Goal: Task Accomplishment & Management: Use online tool/utility

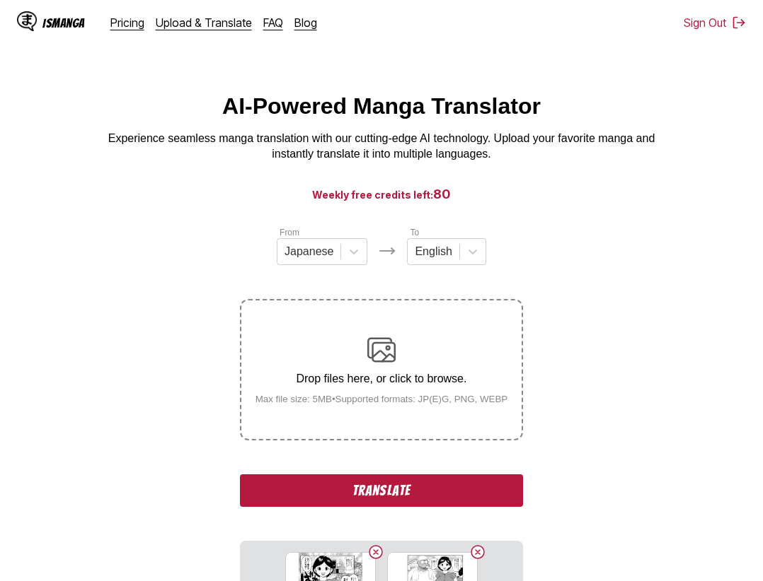
click at [462, 489] on button "Translate" at bounding box center [381, 491] width 283 height 33
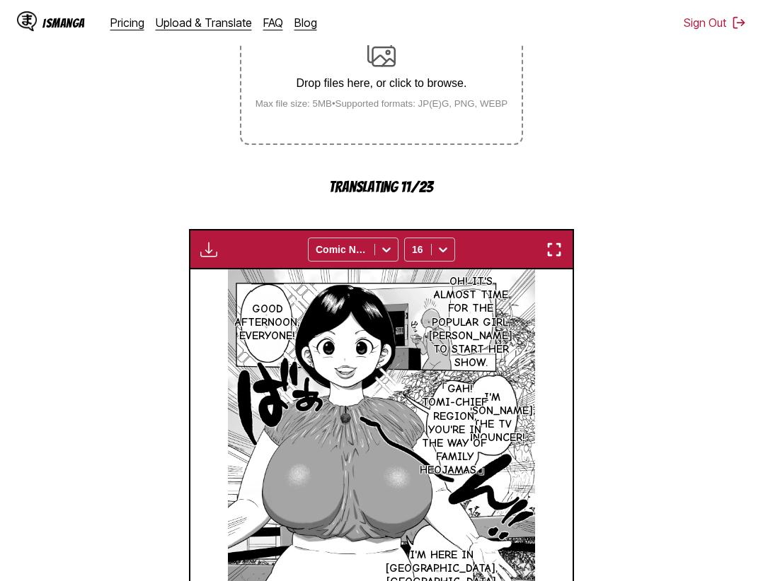
scroll to position [224, 0]
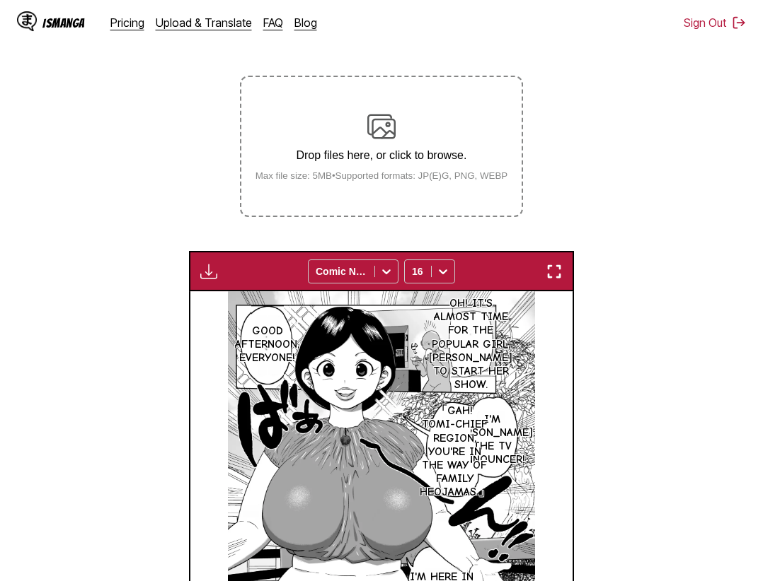
click at [677, 463] on section "From Japanese To English Drop files here, or click to browse. Max file size: 5M…" at bounding box center [381, 383] width 740 height 763
click at [561, 270] on img "button" at bounding box center [553, 271] width 17 height 17
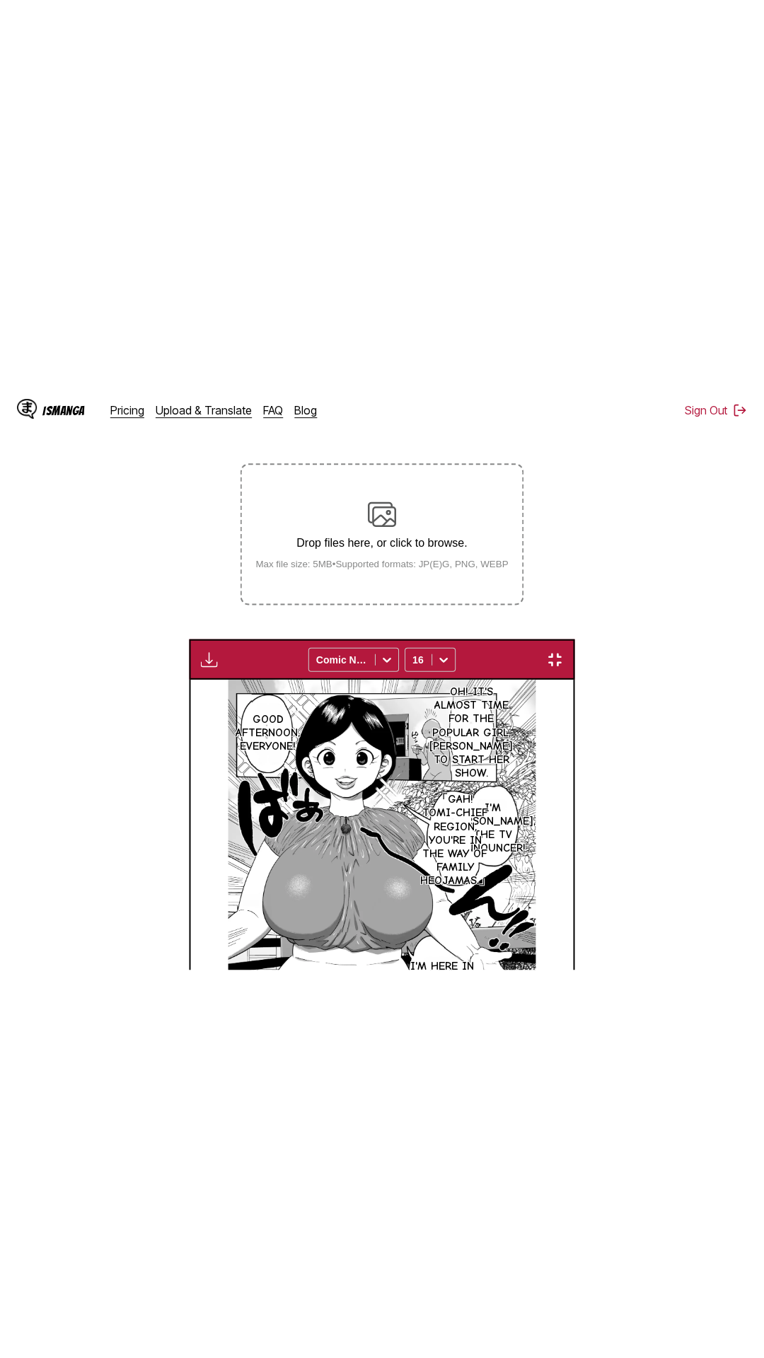
scroll to position [89, 0]
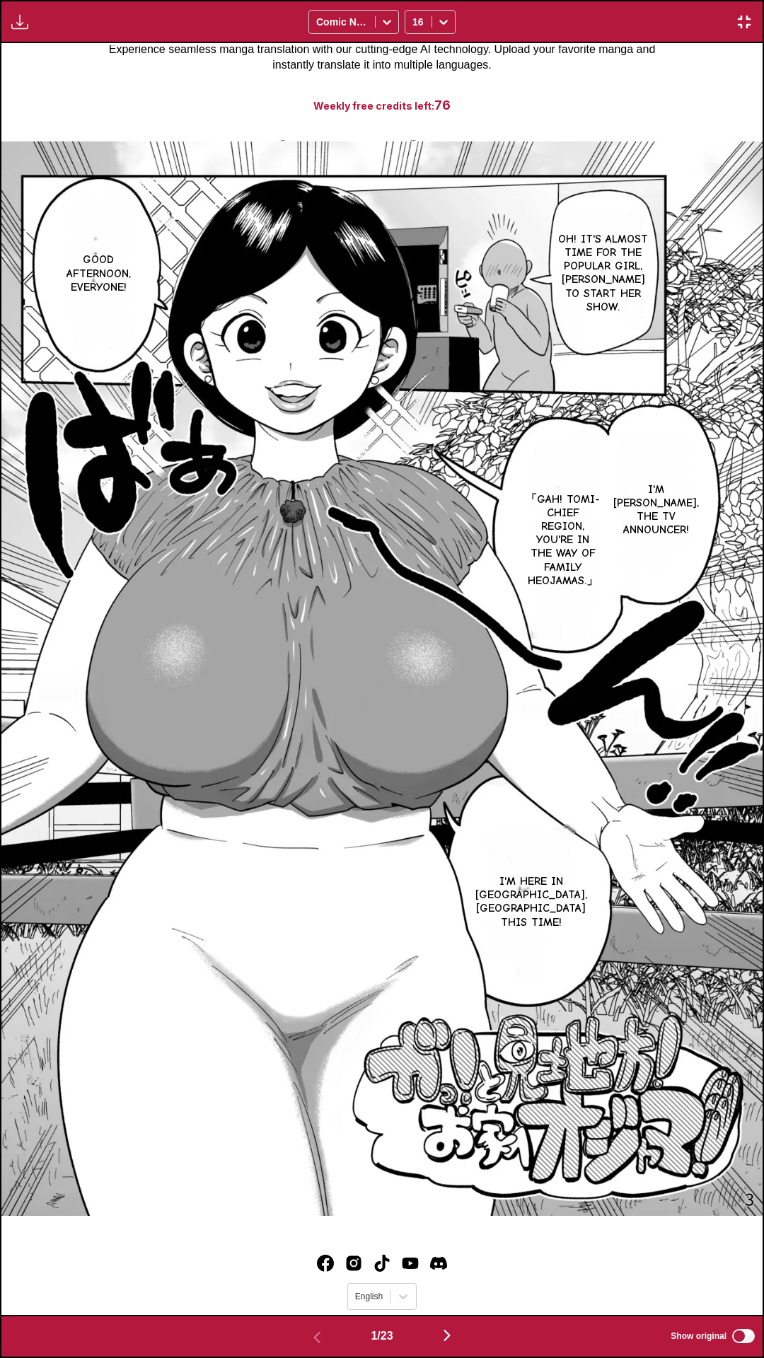
click at [593, 0] on div "Download Panel Download All Comic Neue 16" at bounding box center [382, 21] width 764 height 43
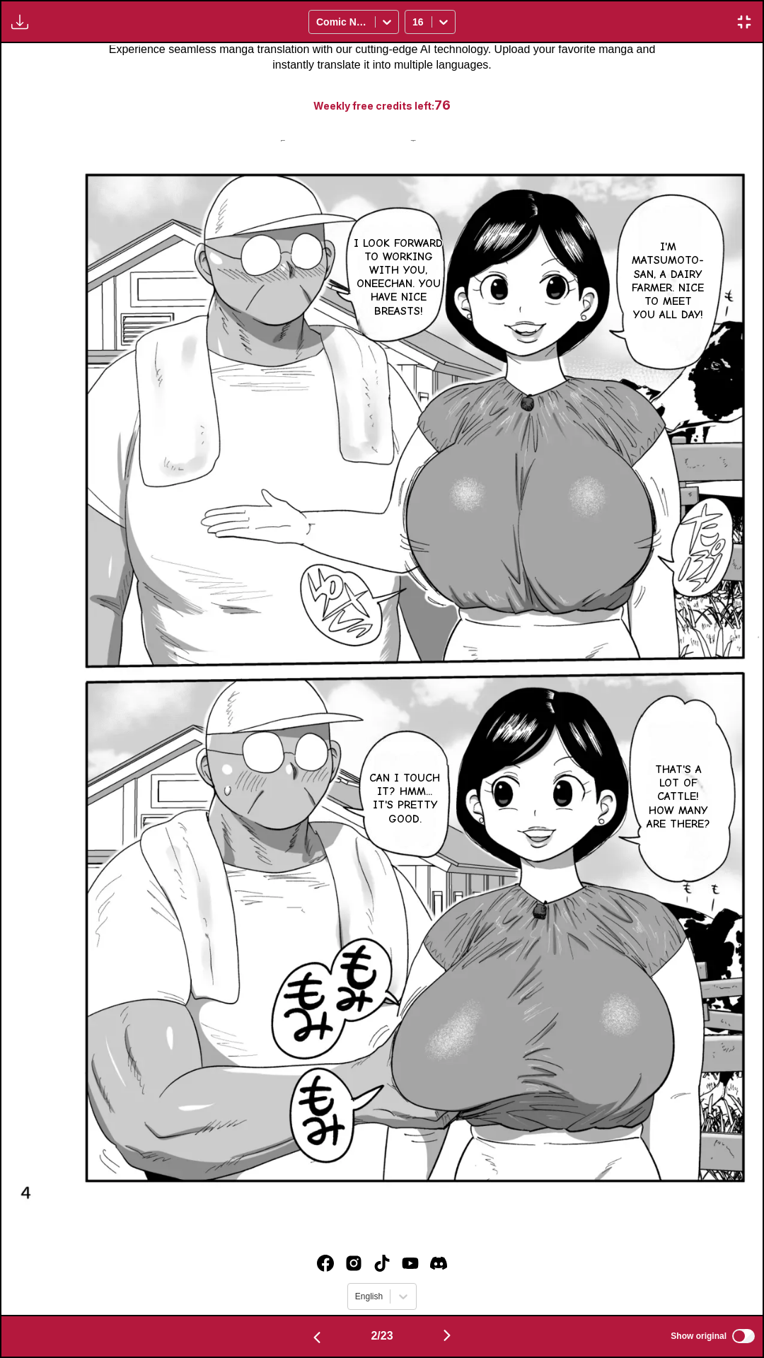
click at [755, 581] on label "Show original" at bounding box center [714, 1336] width 86 height 18
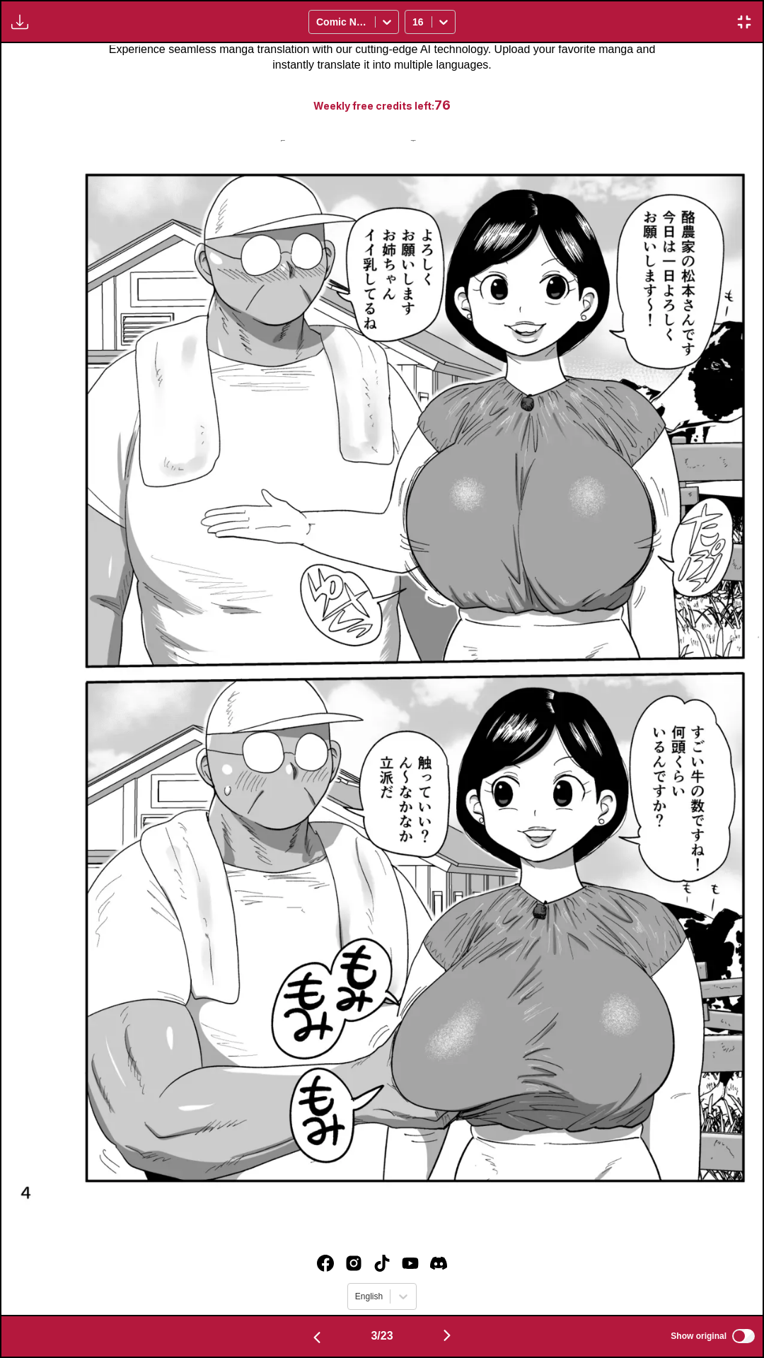
scroll to position [0, 1522]
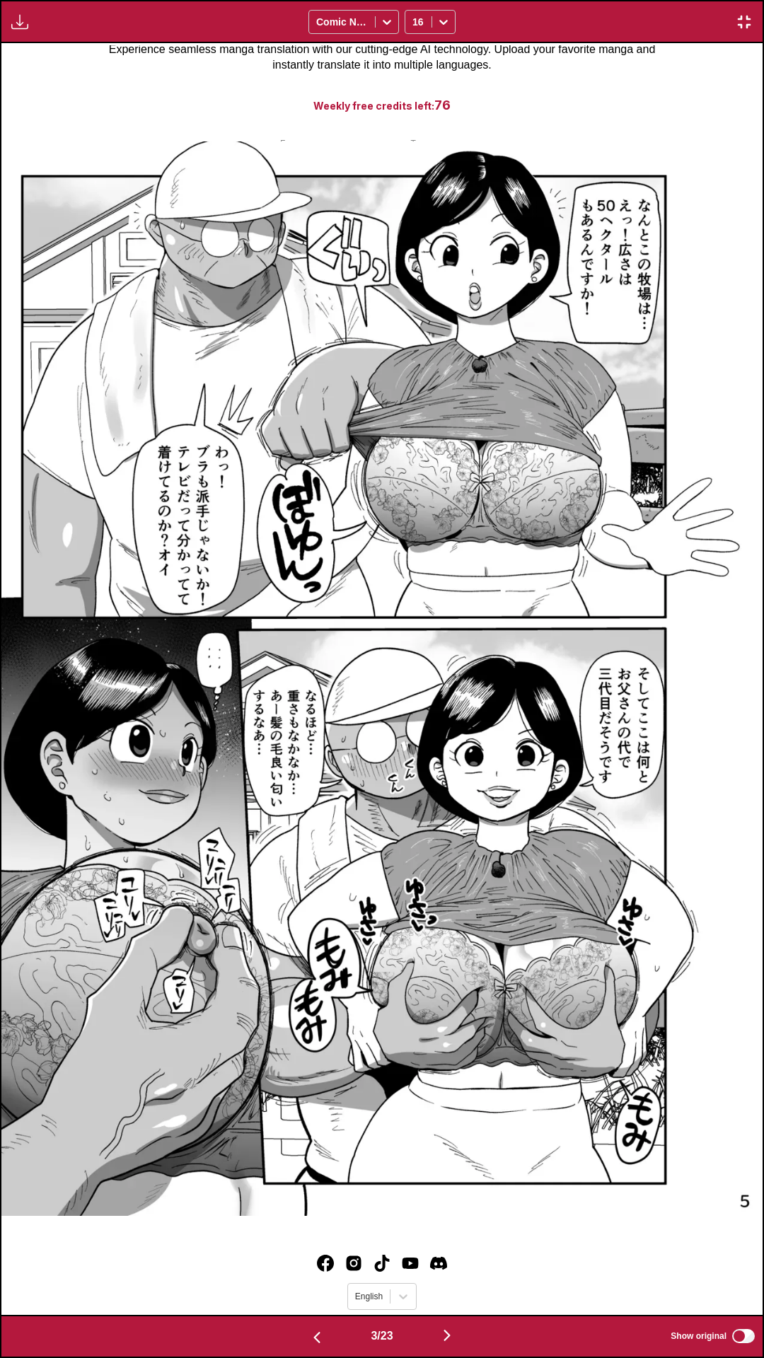
click at [742, 581] on div "3 / 23 Show original" at bounding box center [382, 1336] width 764 height 43
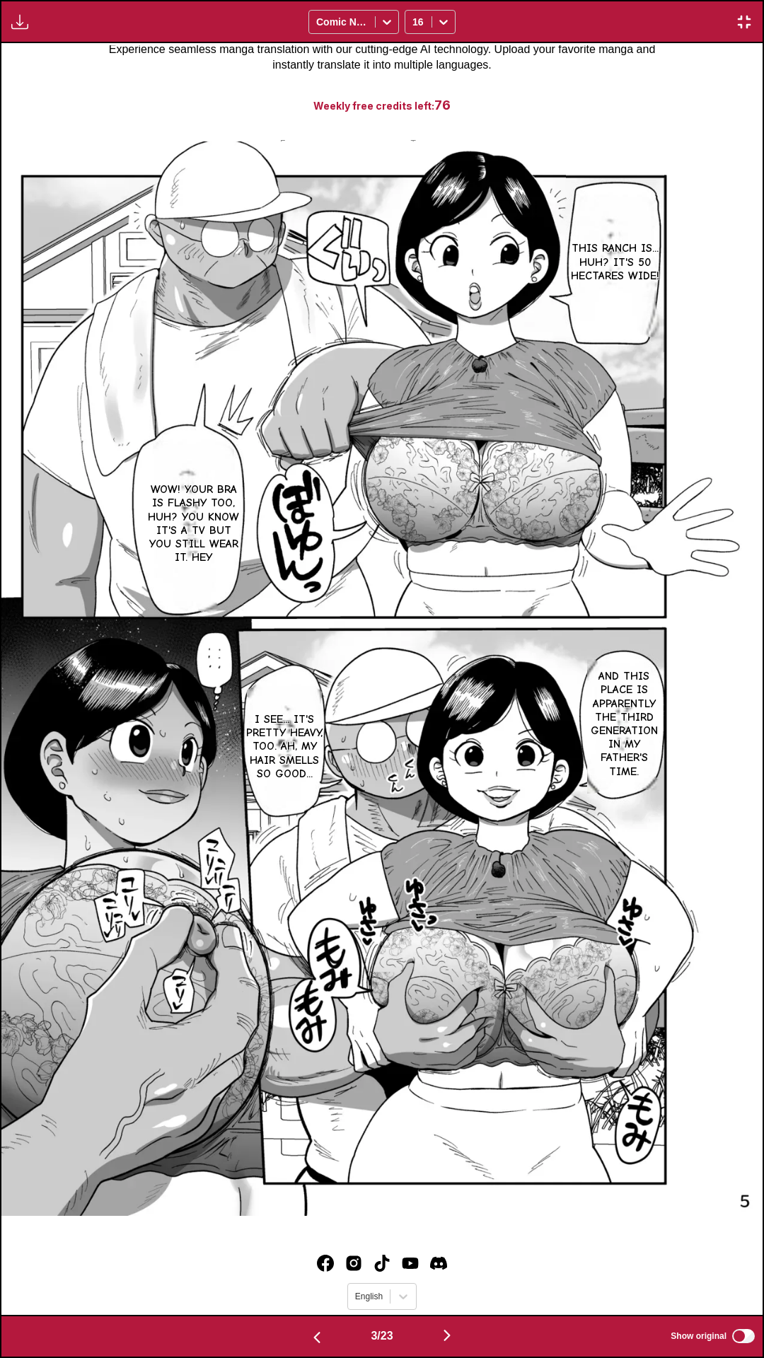
click at [625, 581] on div "3 / 23 Show original" at bounding box center [382, 1336] width 764 height 43
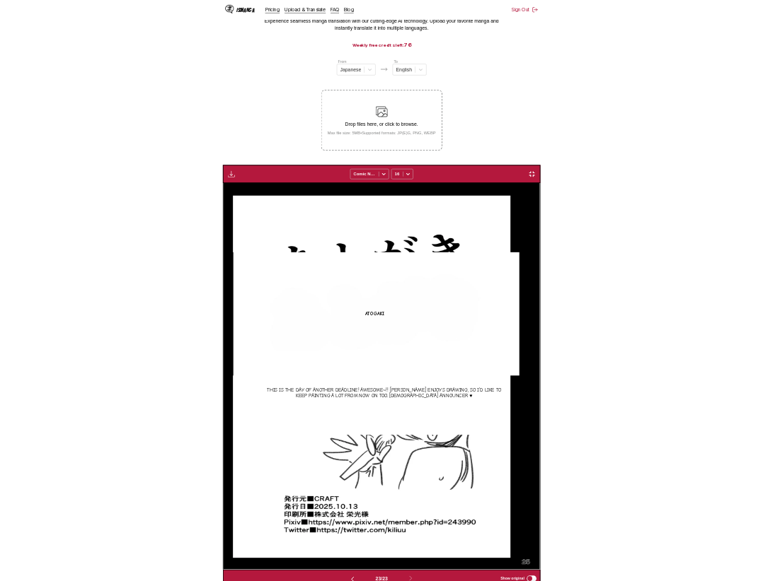
scroll to position [0, 8411]
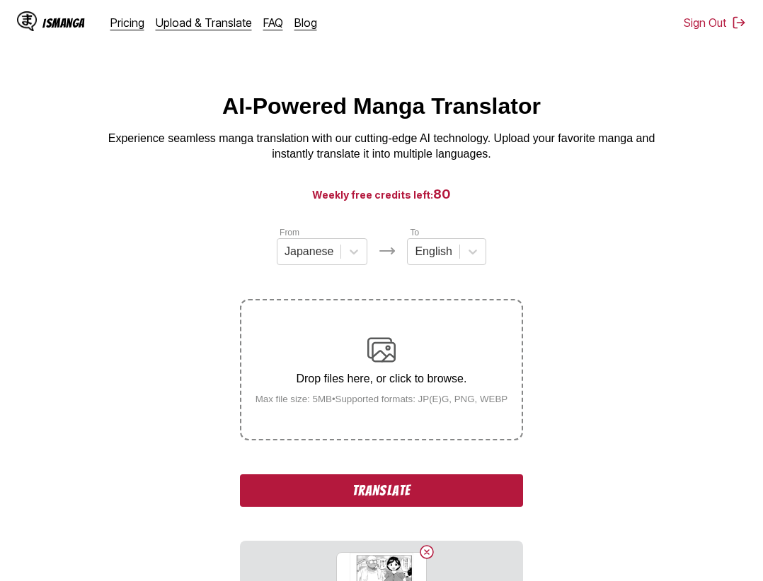
click at [409, 499] on button "Translate" at bounding box center [381, 491] width 283 height 33
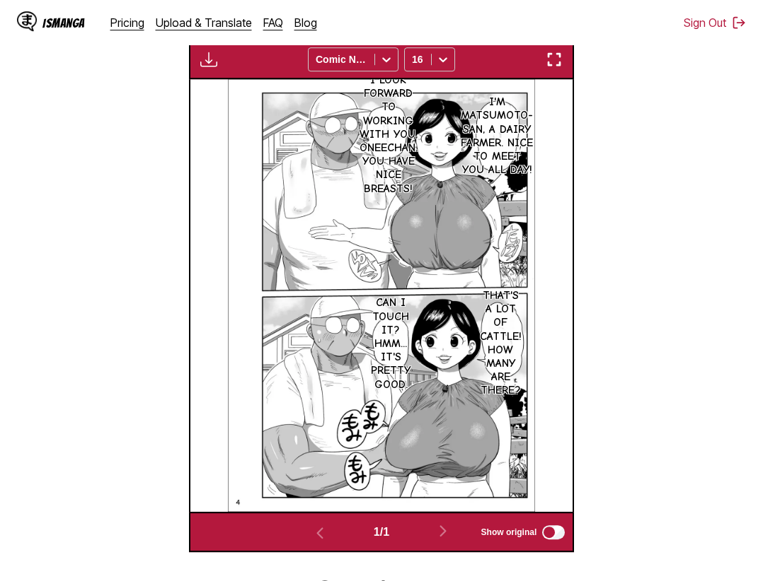
scroll to position [450, 0]
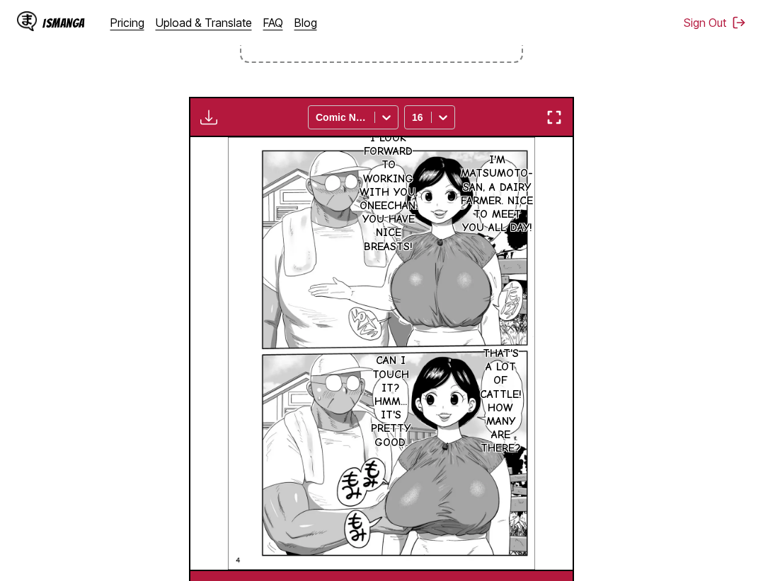
click at [557, 126] on img "button" at bounding box center [553, 117] width 17 height 17
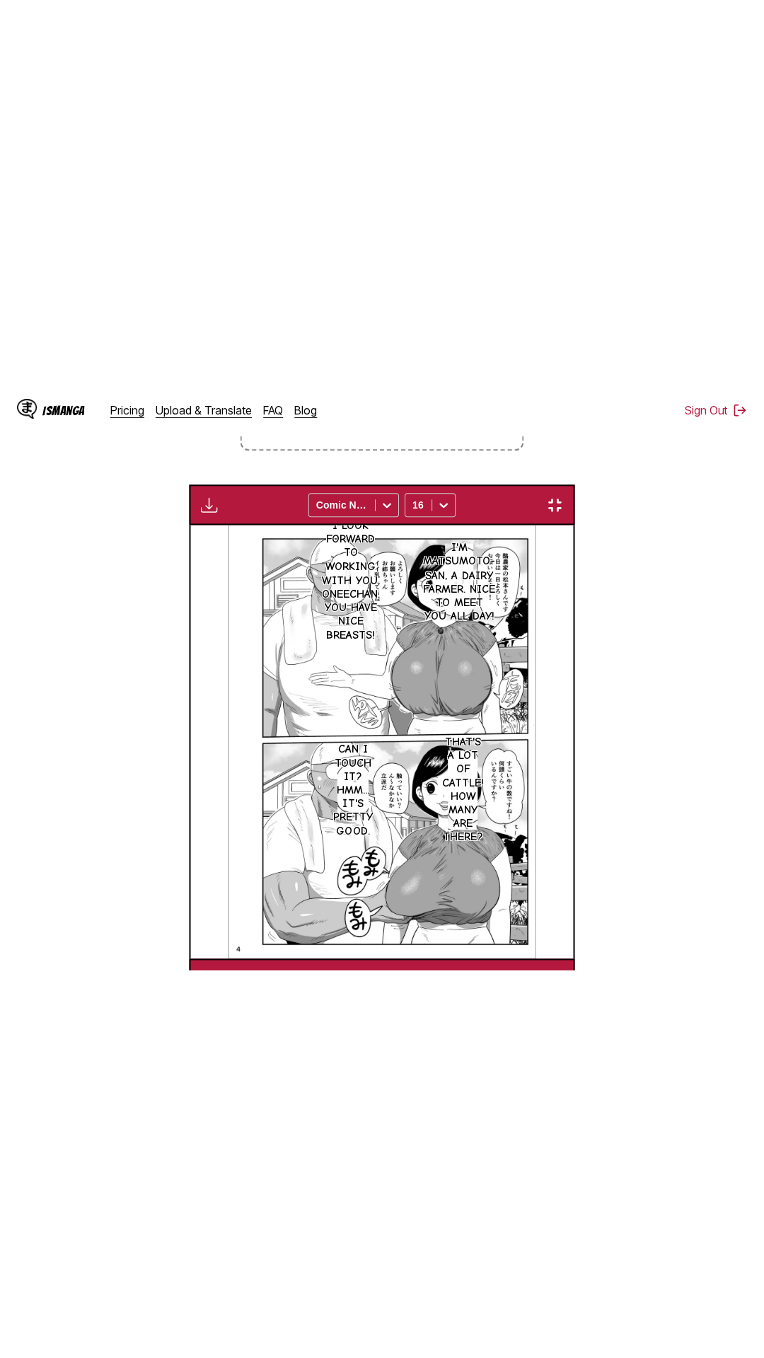
scroll to position [89, 0]
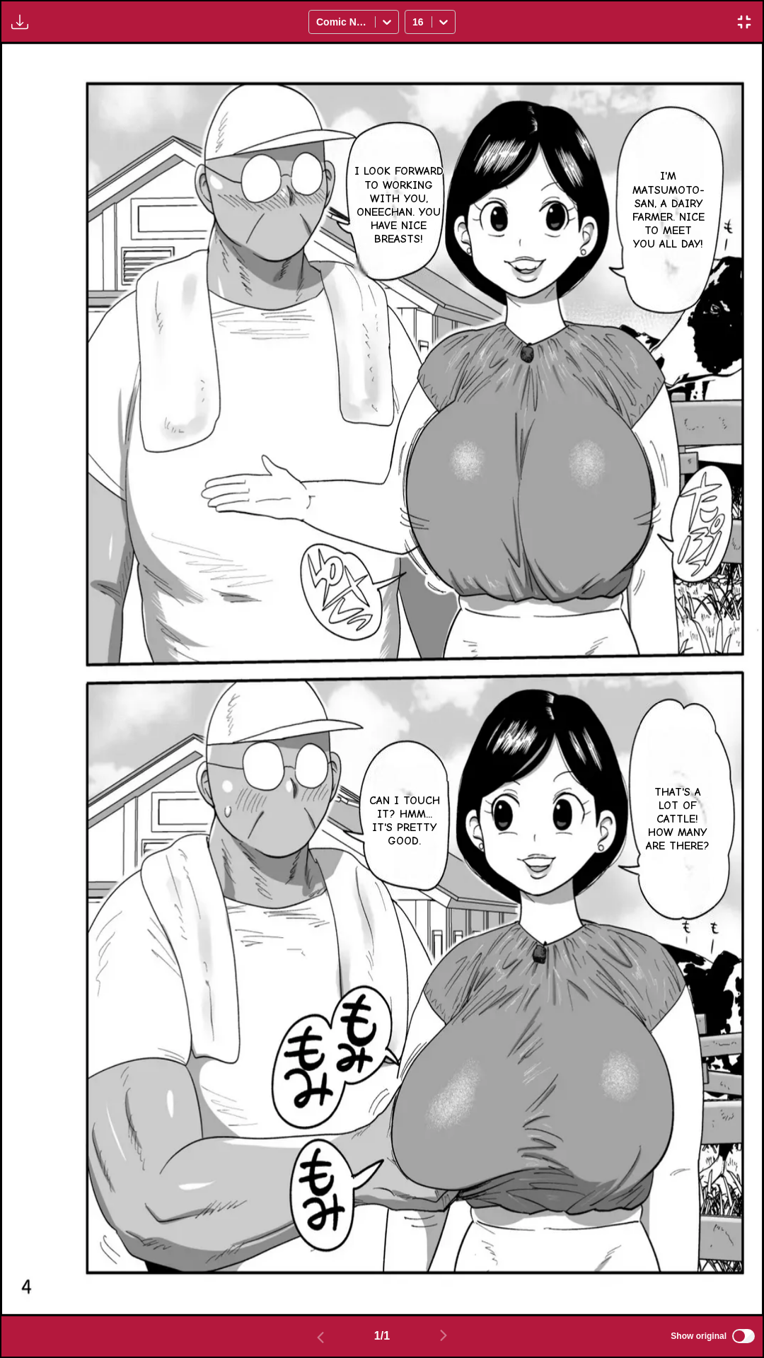
click at [746, 21] on img "button" at bounding box center [744, 21] width 17 height 17
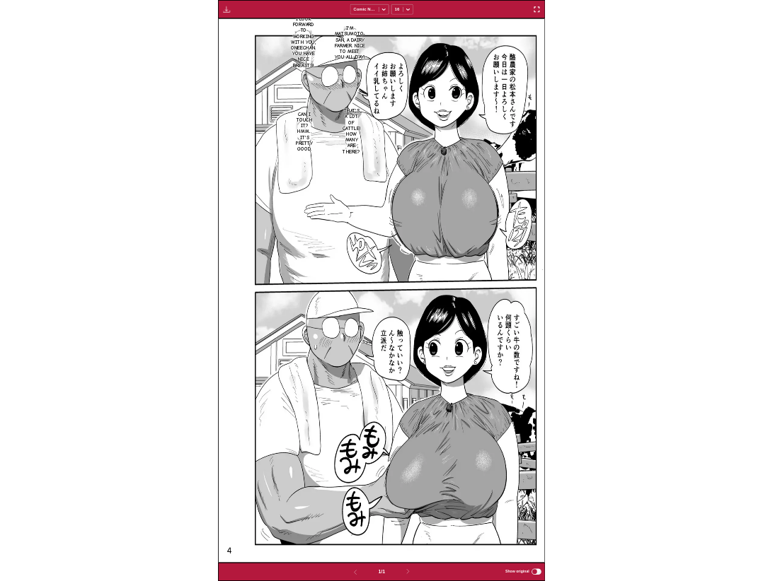
scroll to position [369, 0]
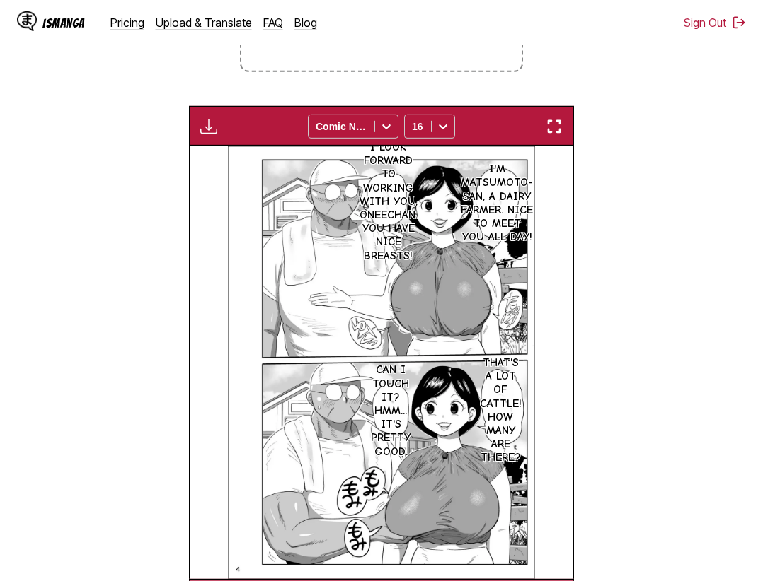
click at [565, 127] on button "button" at bounding box center [553, 126] width 25 height 18
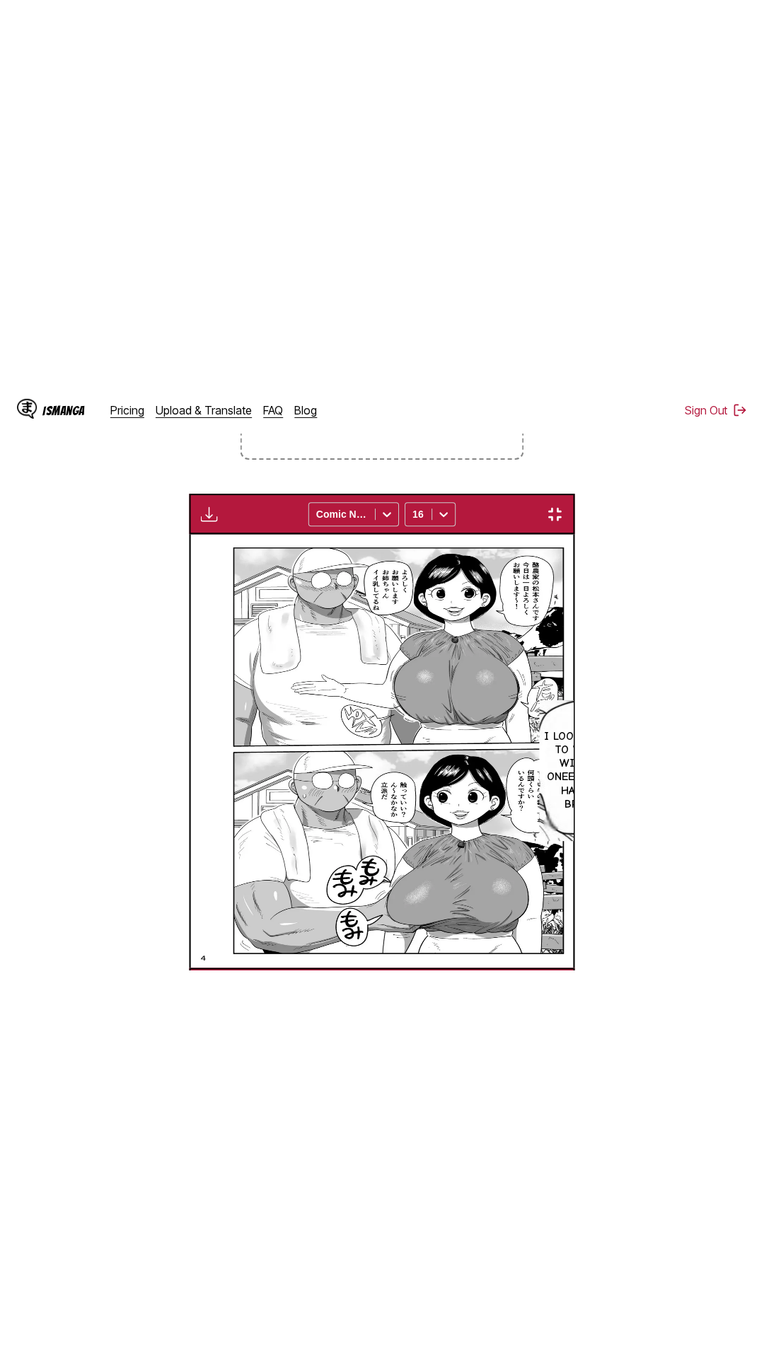
scroll to position [89, 0]
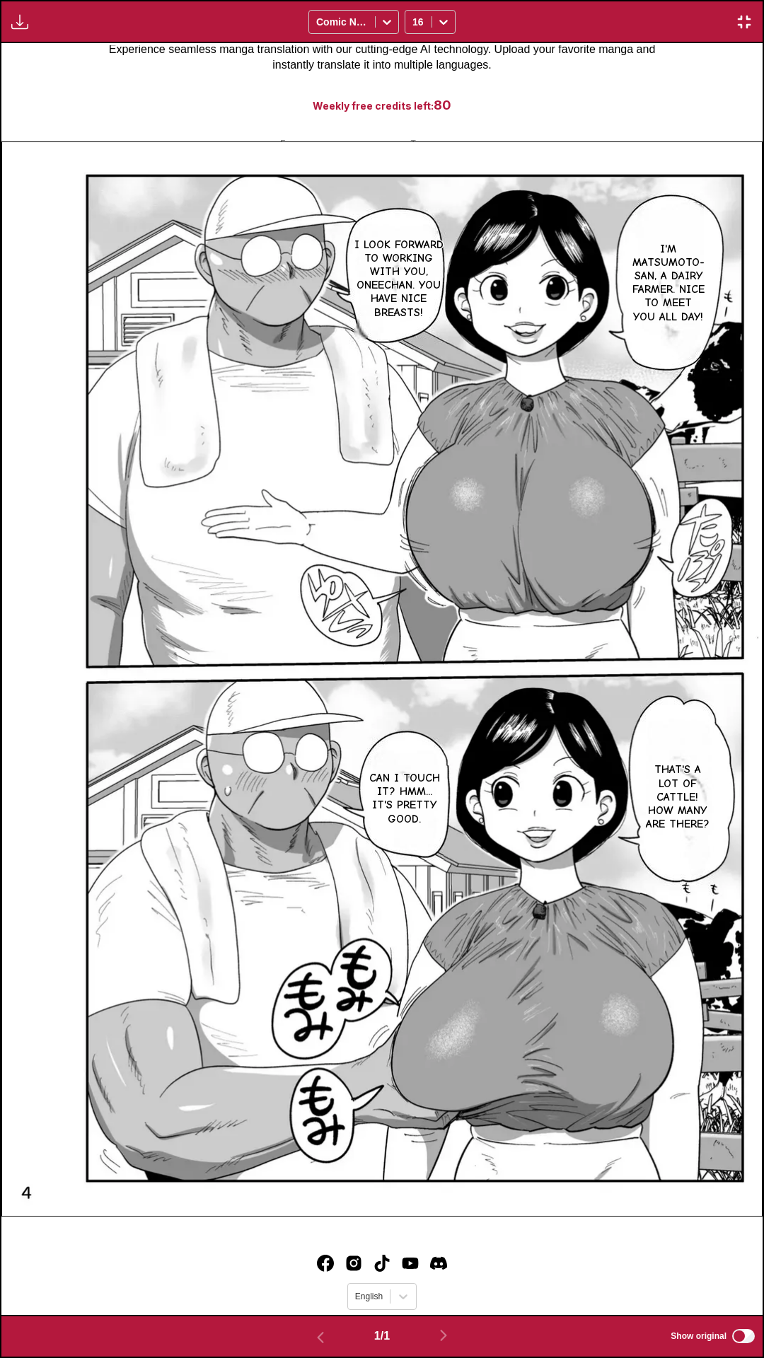
click at [654, 104] on div "I'm Matsumoto-san, a dairy farmer. Nice to meet you all day! I look forward to …" at bounding box center [381, 679] width 761 height 1272
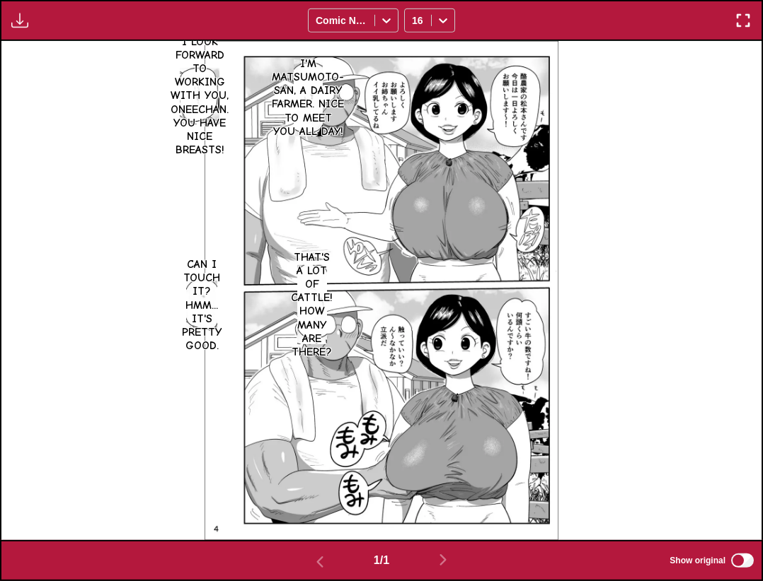
scroll to position [513, 0]
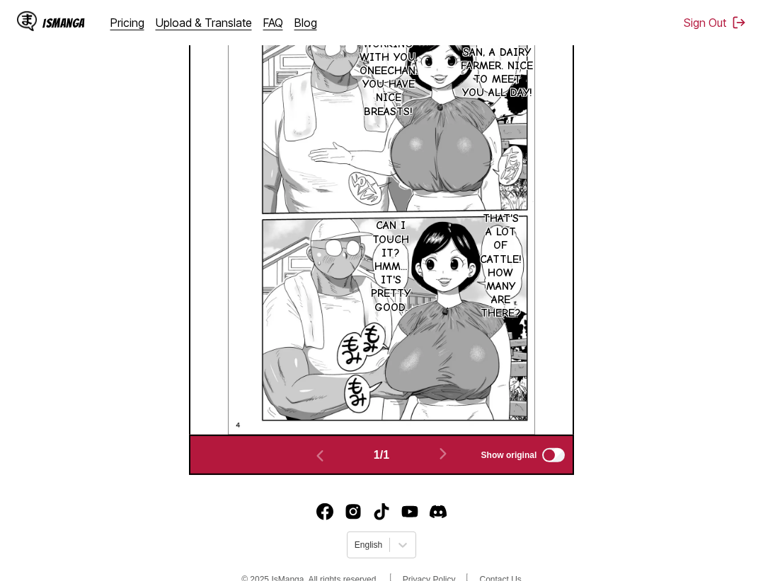
drag, startPoint x: 146, startPoint y: 141, endPoint x: 171, endPoint y: 67, distance: 77.6
click at [146, 140] on section "From Japanese To English Drop files here, or click to browse. Max file size: 5M…" at bounding box center [381, 94] width 740 height 763
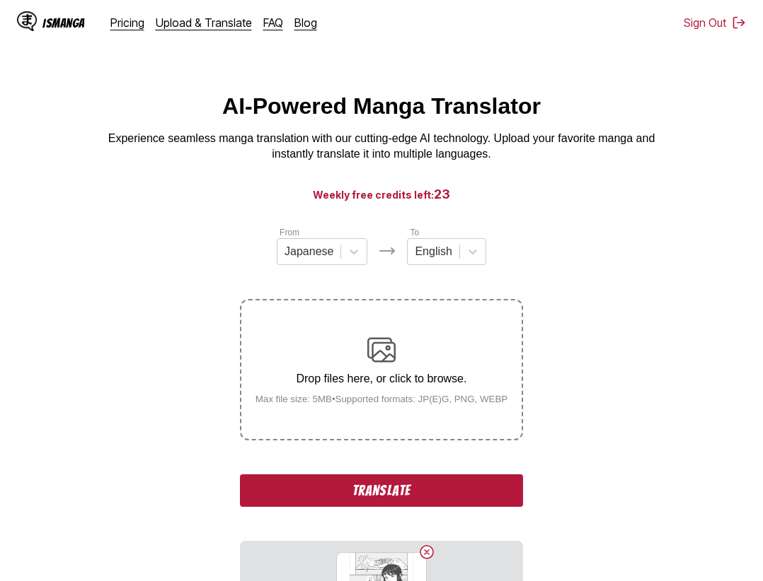
click at [396, 477] on div "From Japanese To English Drop files here, or click to browse. Max file size: 5M…" at bounding box center [381, 440] width 283 height 429
drag, startPoint x: 398, startPoint y: 485, endPoint x: 514, endPoint y: 516, distance: 119.2
click at [399, 485] on button "Translate" at bounding box center [381, 491] width 283 height 33
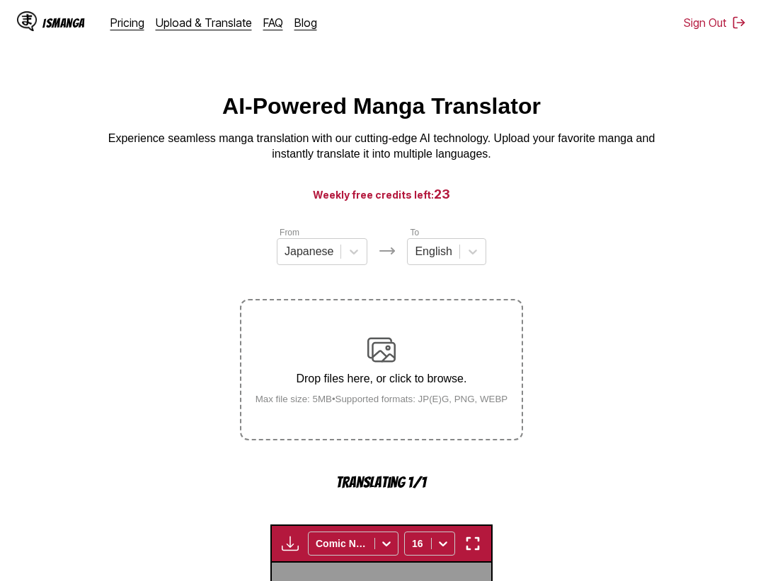
scroll to position [436, 0]
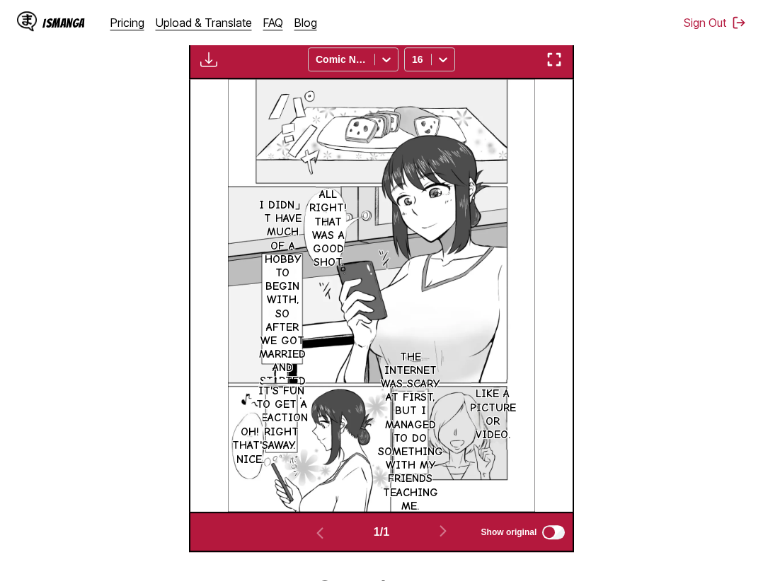
click at [553, 68] on img "button" at bounding box center [553, 59] width 17 height 17
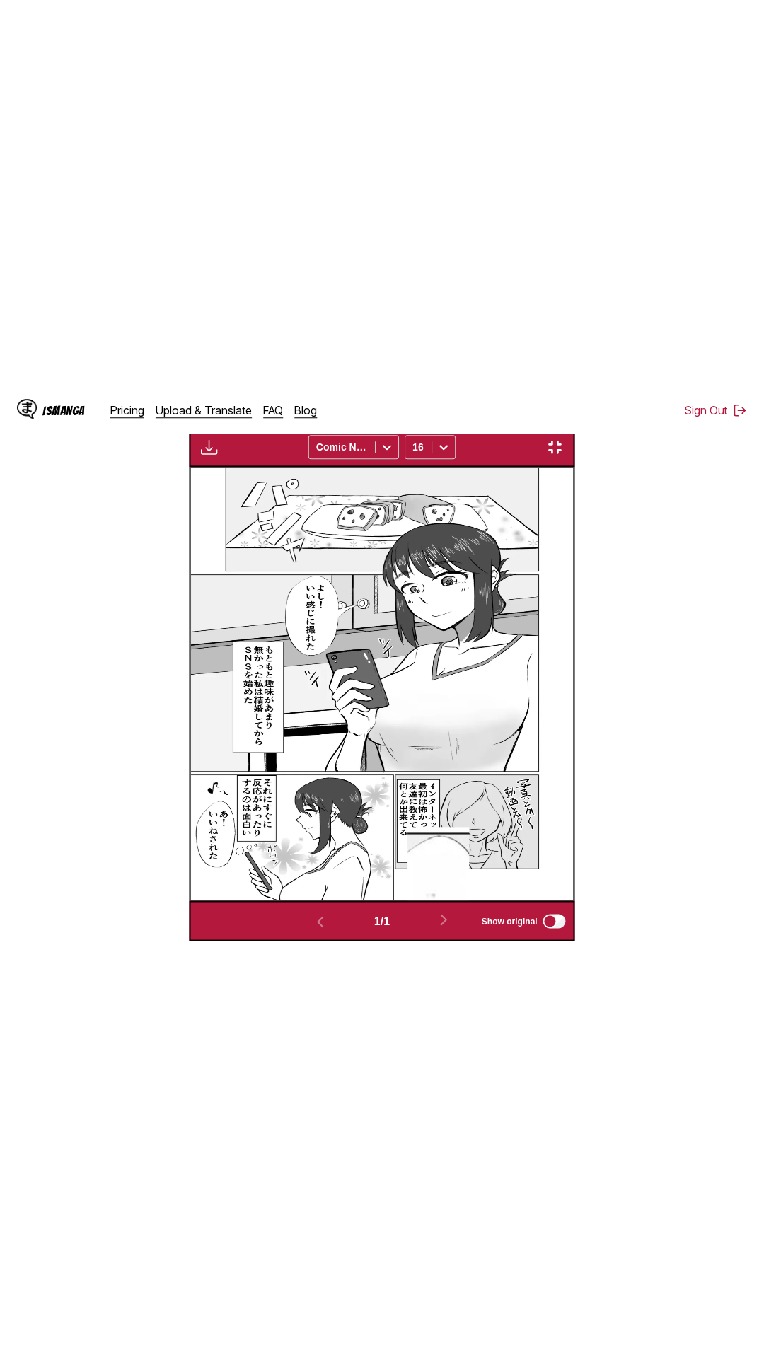
scroll to position [89, 0]
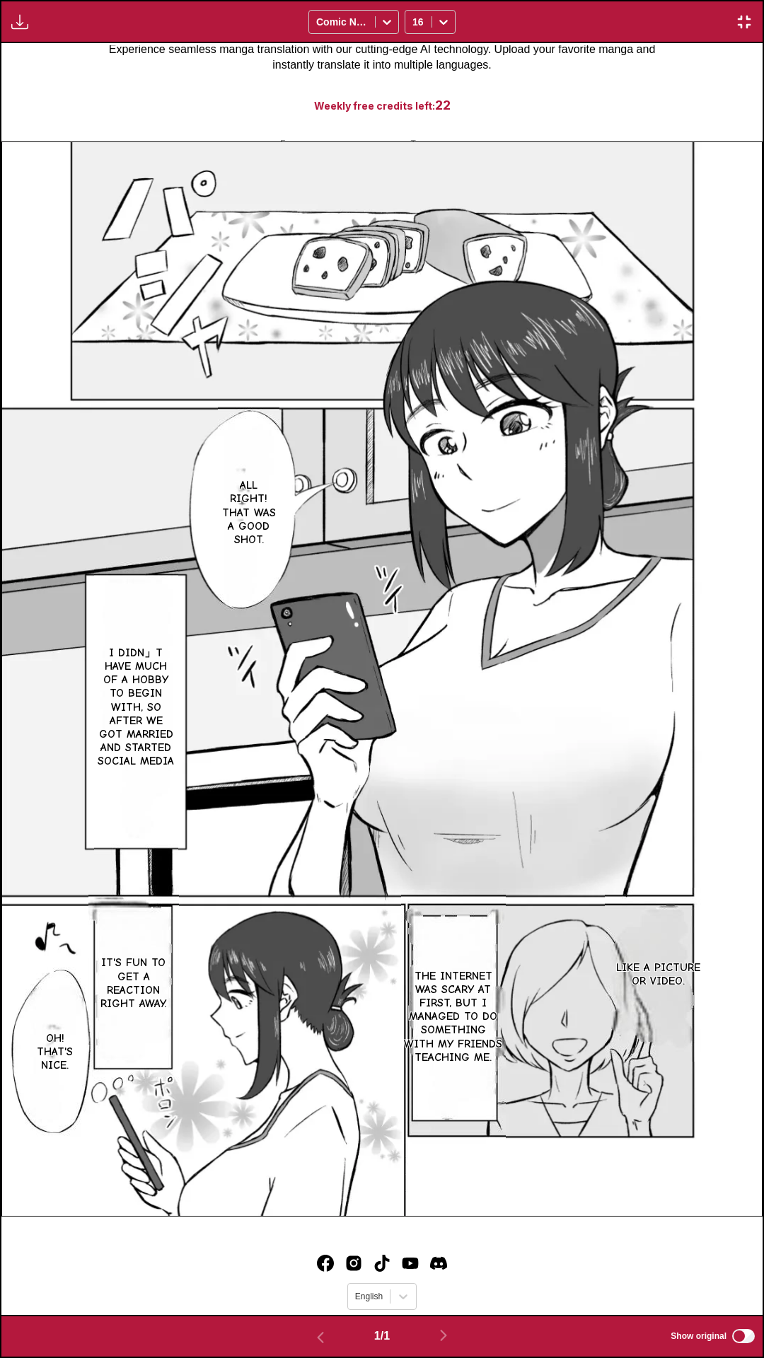
click at [618, 69] on div "All right! That was a good shot. I didn」t have much of a hobby to begin with, s…" at bounding box center [381, 679] width 761 height 1272
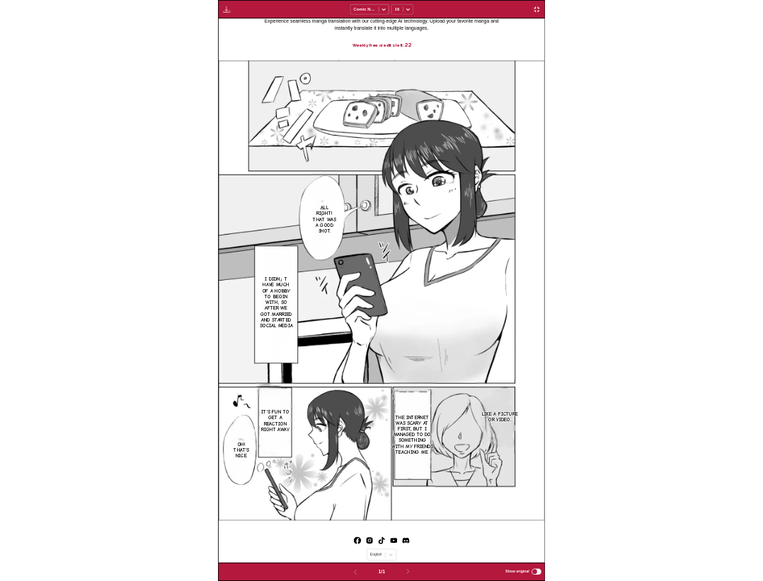
scroll to position [369, 0]
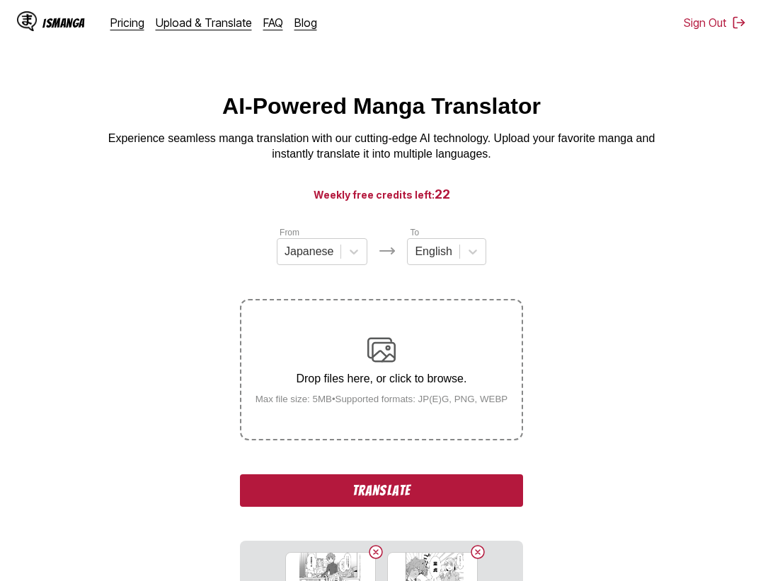
click at [459, 496] on button "Translate" at bounding box center [381, 491] width 283 height 33
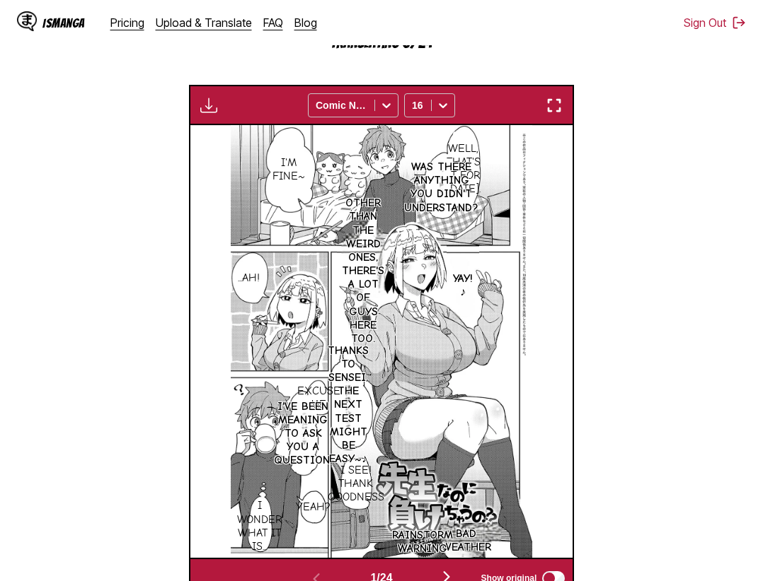
scroll to position [368, 0]
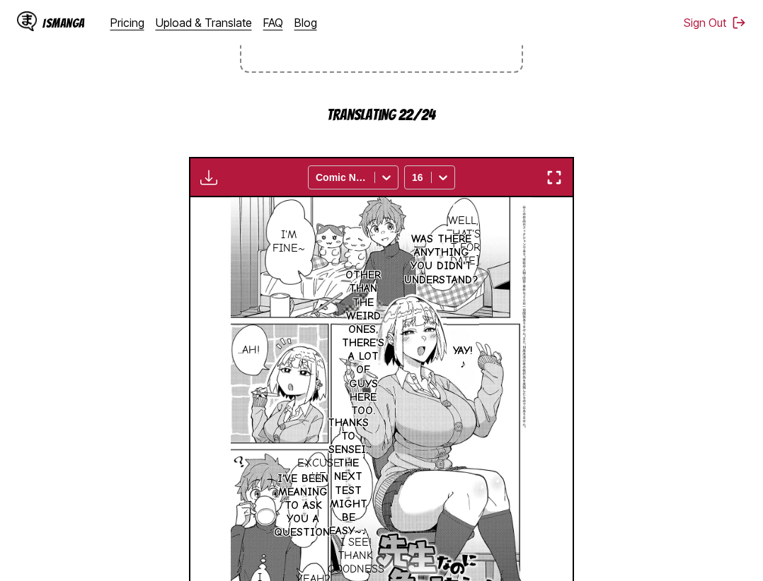
click at [562, 181] on img "button" at bounding box center [553, 177] width 17 height 17
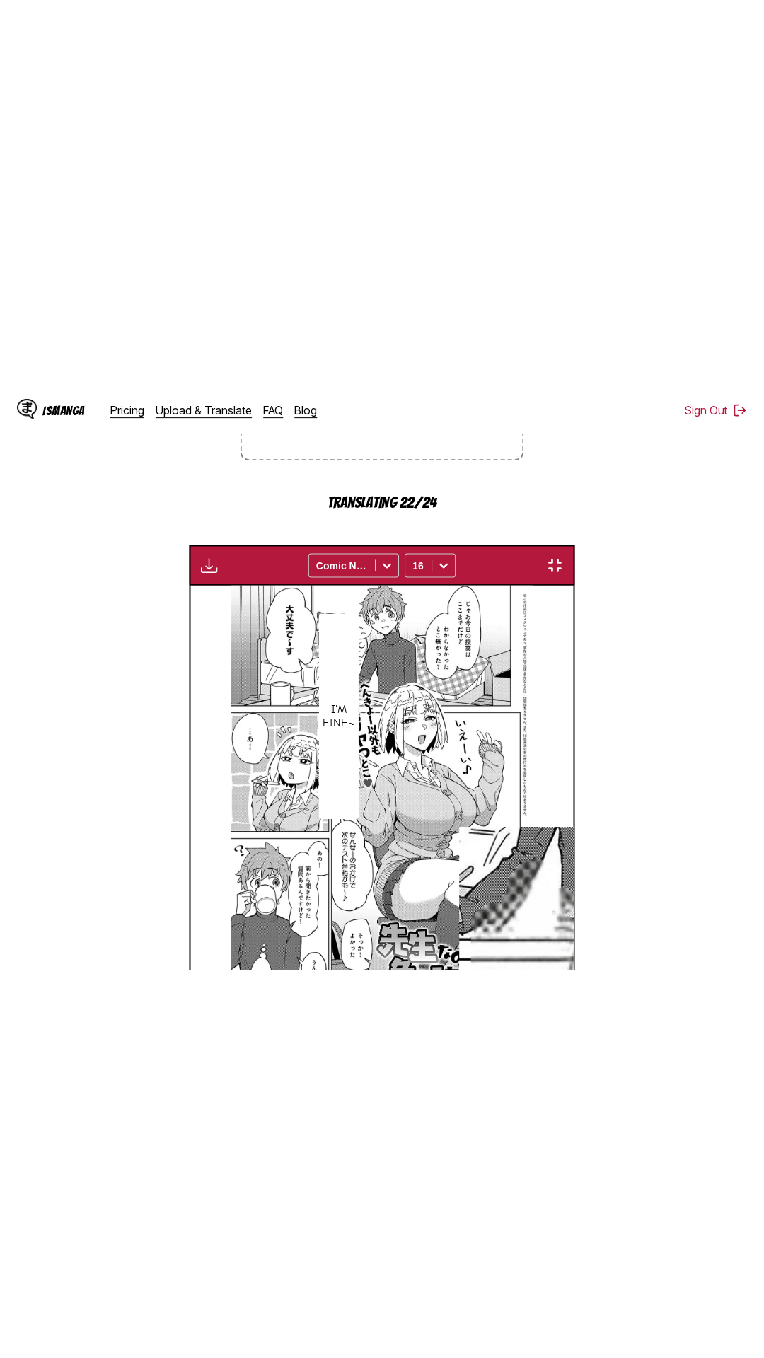
scroll to position [89, 0]
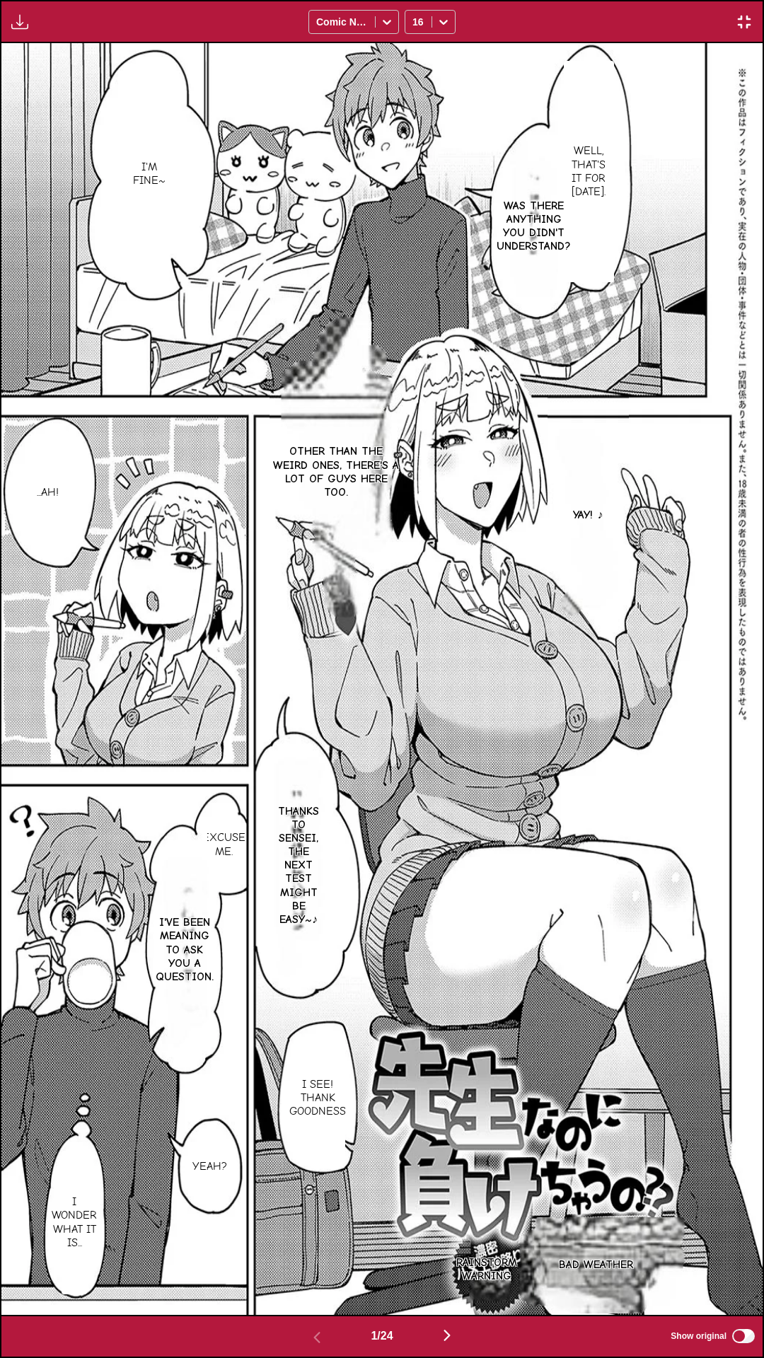
click at [751, 21] on img "button" at bounding box center [744, 21] width 17 height 17
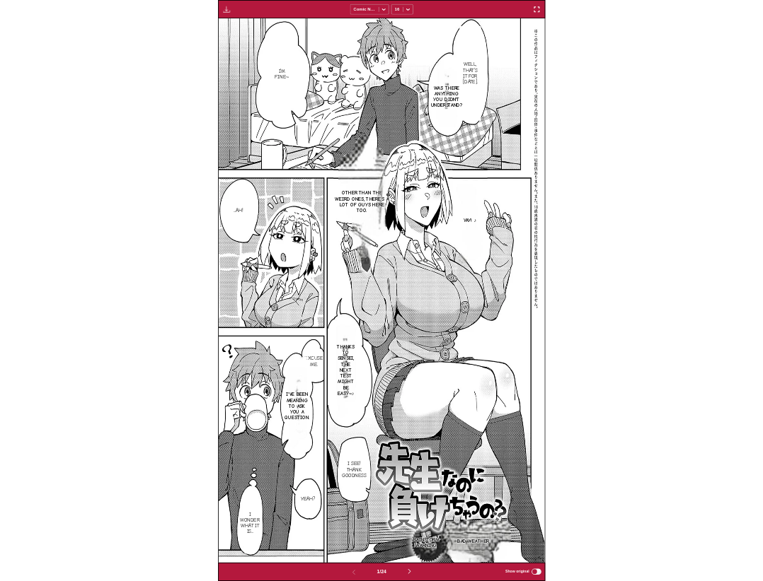
scroll to position [419, 0]
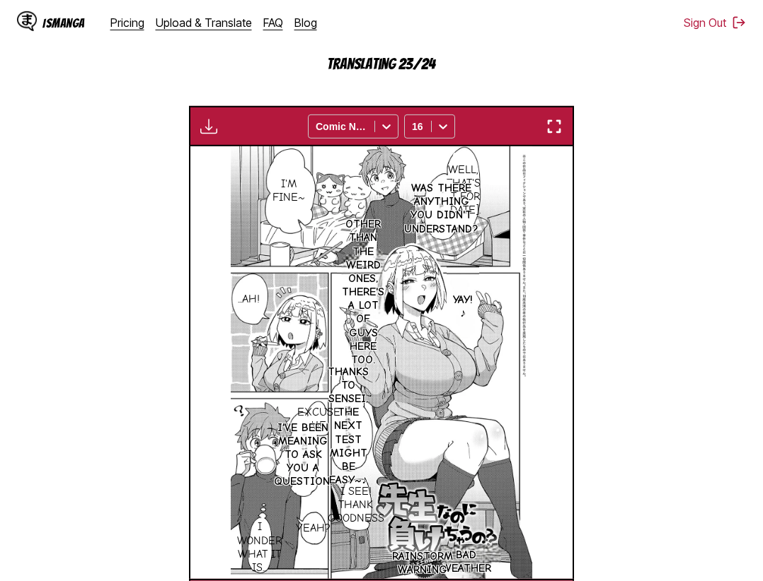
click at [555, 120] on img "button" at bounding box center [553, 126] width 17 height 17
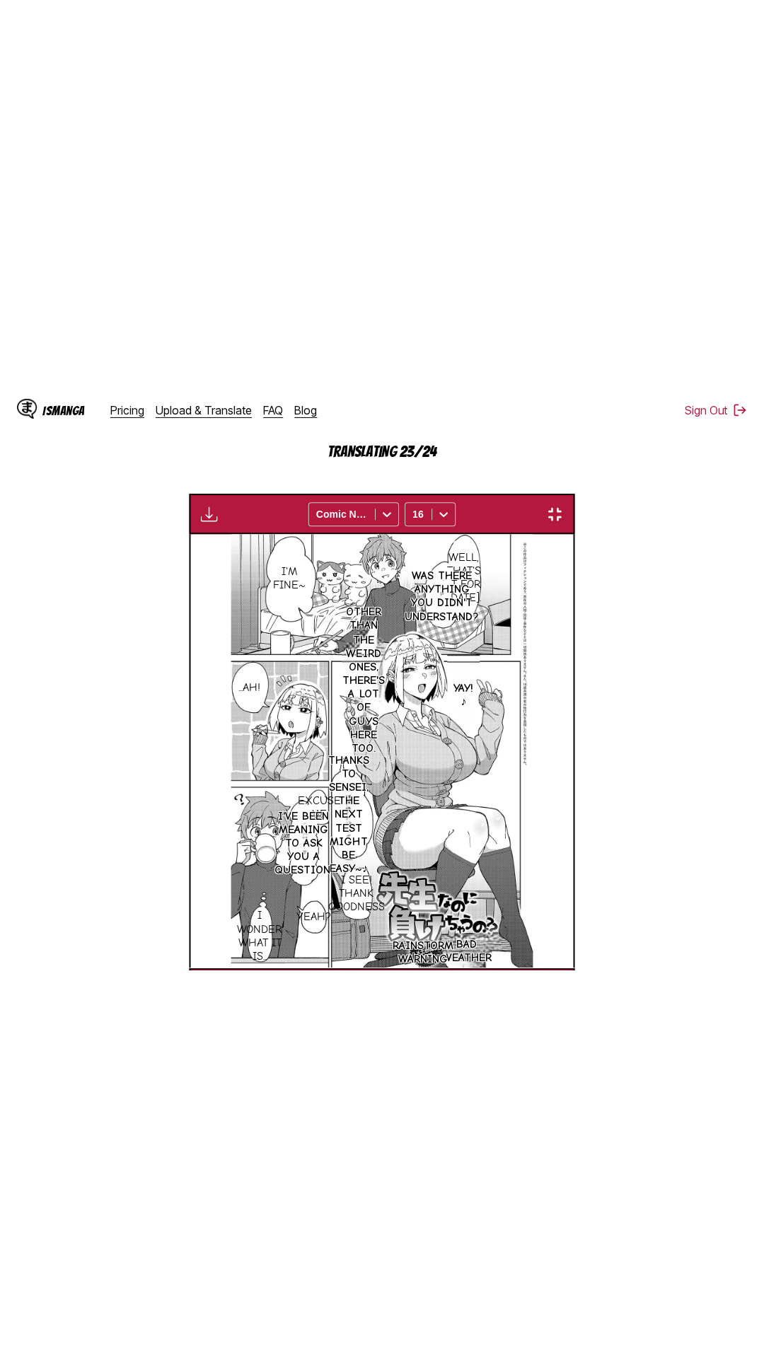
scroll to position [89, 0]
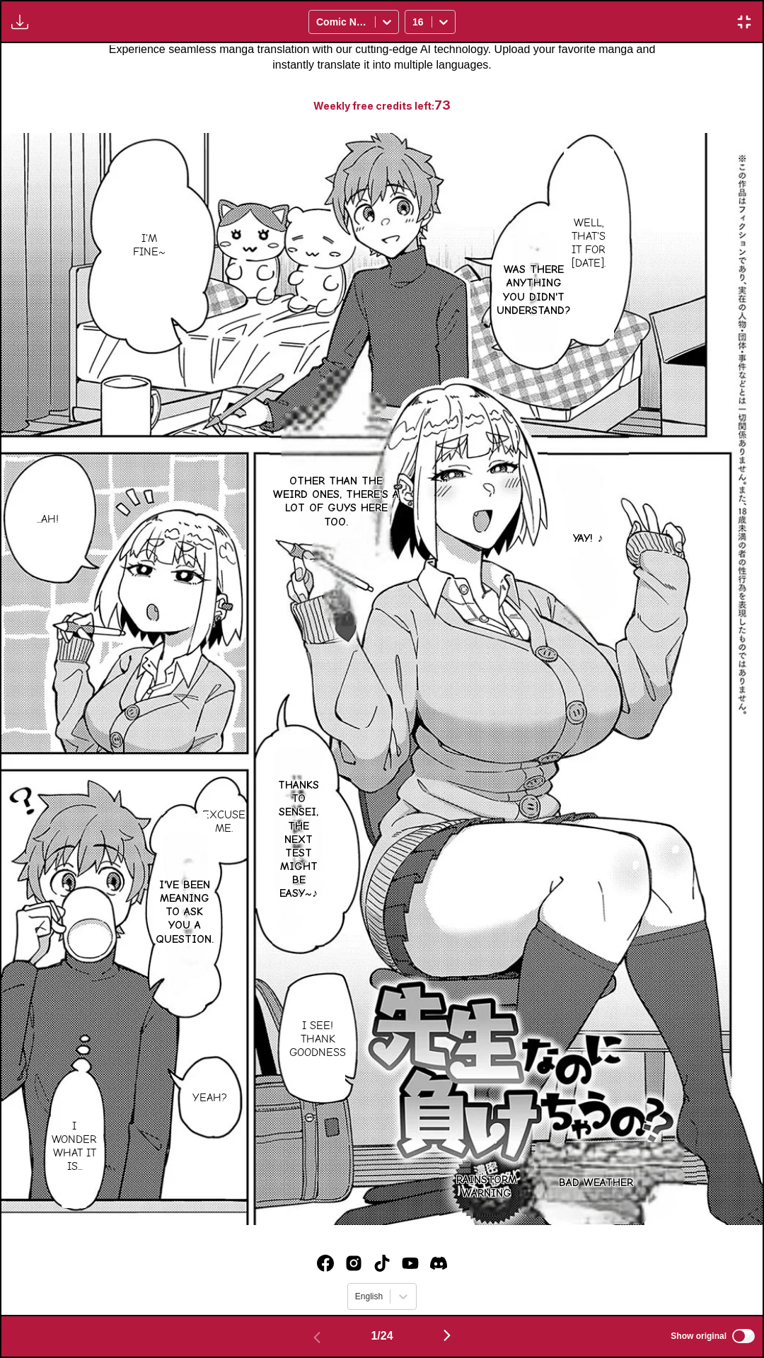
click at [644, 80] on div "Well, that's it for [DATE]. Was there anything you didn't understand? I'm fine~…" at bounding box center [381, 679] width 761 height 1272
click at [626, 79] on div "Well, that's it for today. Was there anything you didn't understand? I'm fine~ …" at bounding box center [381, 679] width 761 height 1272
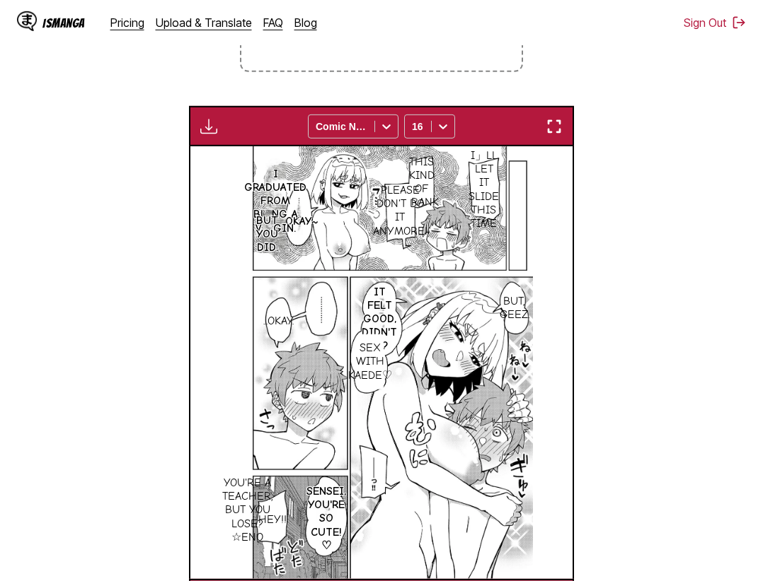
scroll to position [540, 0]
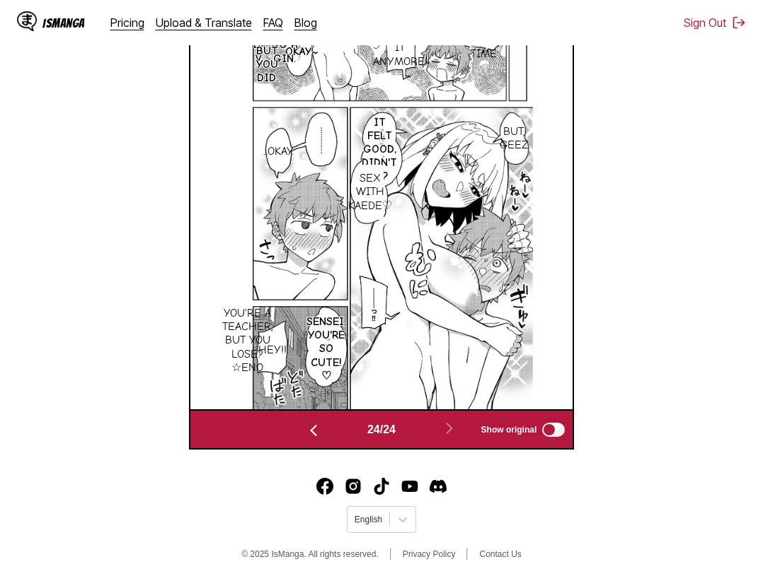
click at [48, 123] on section "From Japanese To English Drop files here, or click to browse. Max file size: 5M…" at bounding box center [381, 68] width 740 height 763
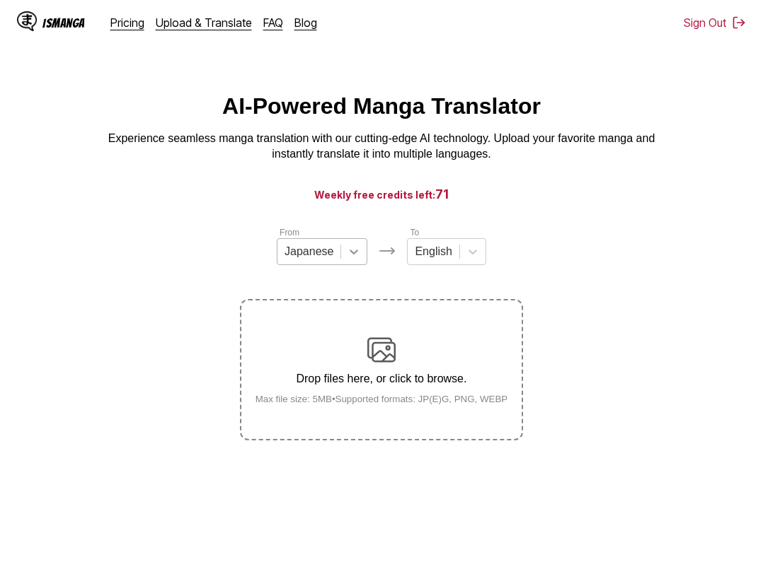
click at [349, 265] on div at bounding box center [353, 251] width 25 height 25
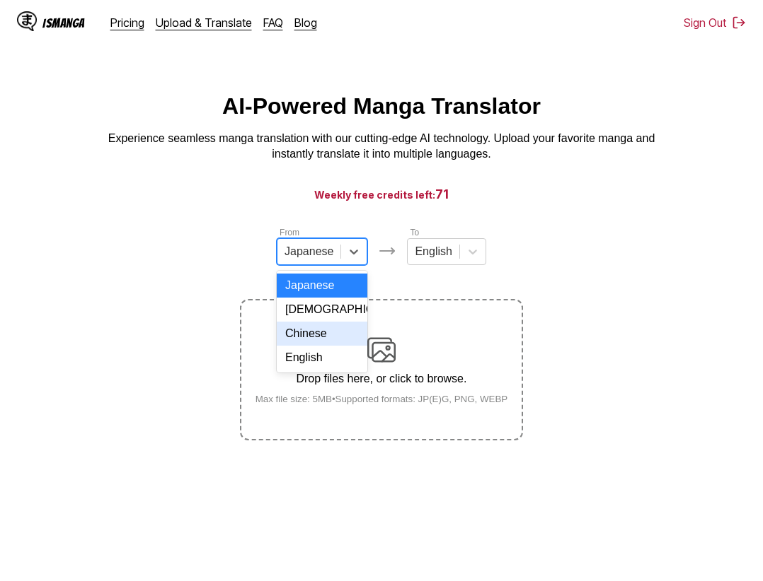
click at [326, 337] on div "Chinese" at bounding box center [322, 334] width 91 height 24
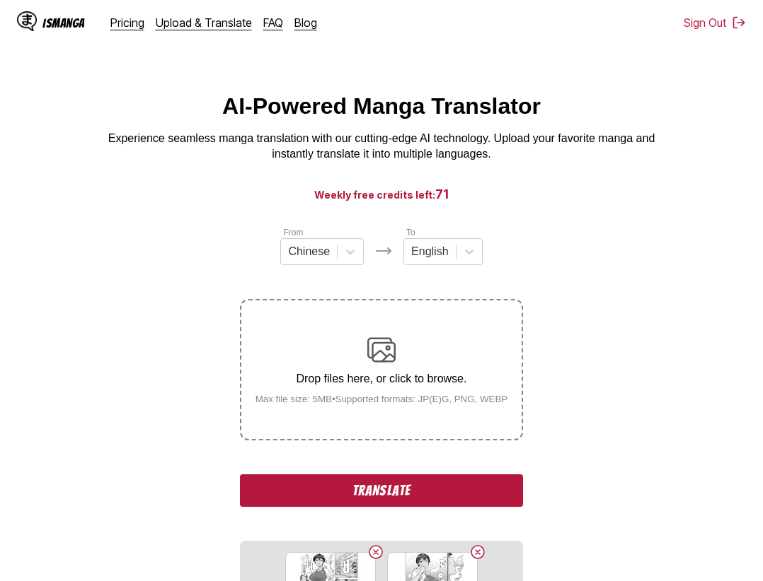
click at [480, 492] on button "Translate" at bounding box center [381, 491] width 283 height 33
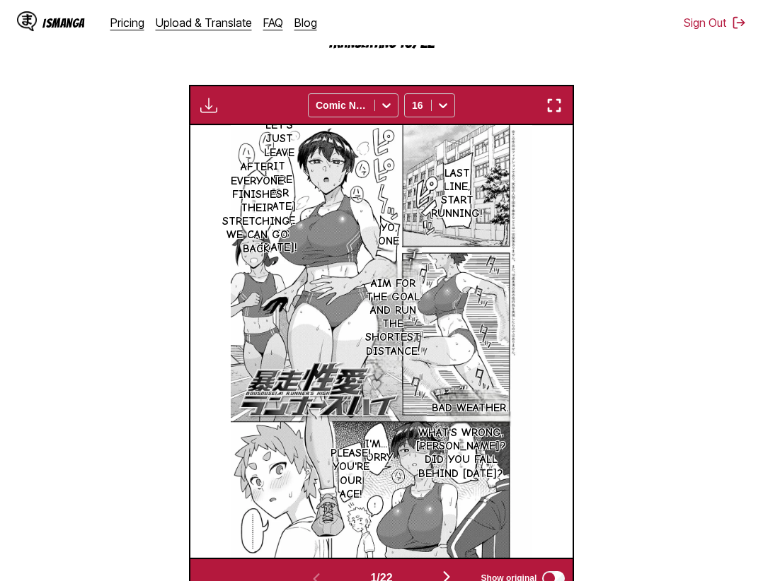
scroll to position [368, 0]
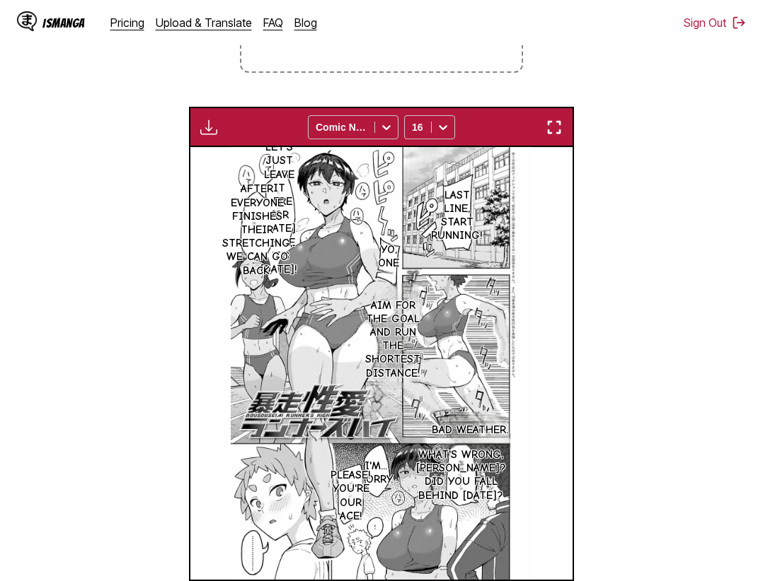
click at [555, 130] on img "button" at bounding box center [553, 127] width 17 height 17
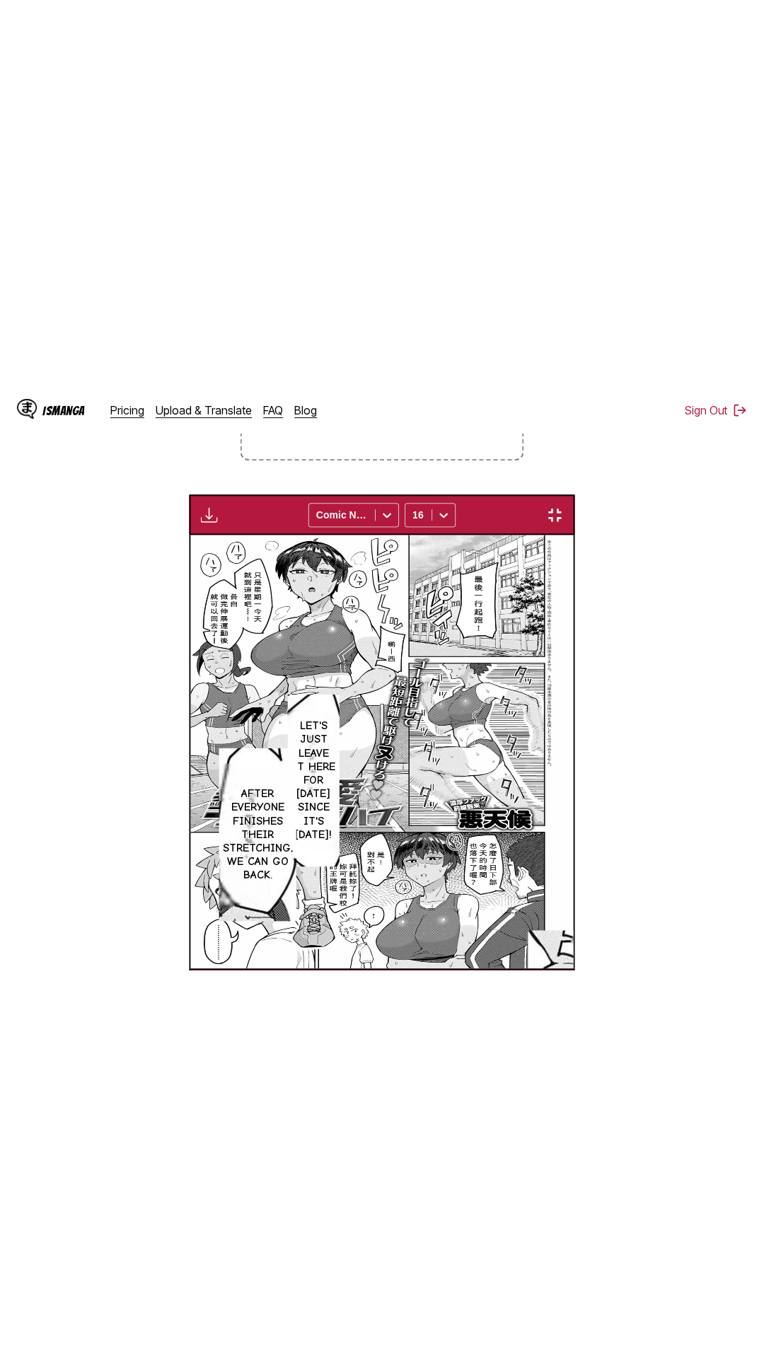
scroll to position [89, 0]
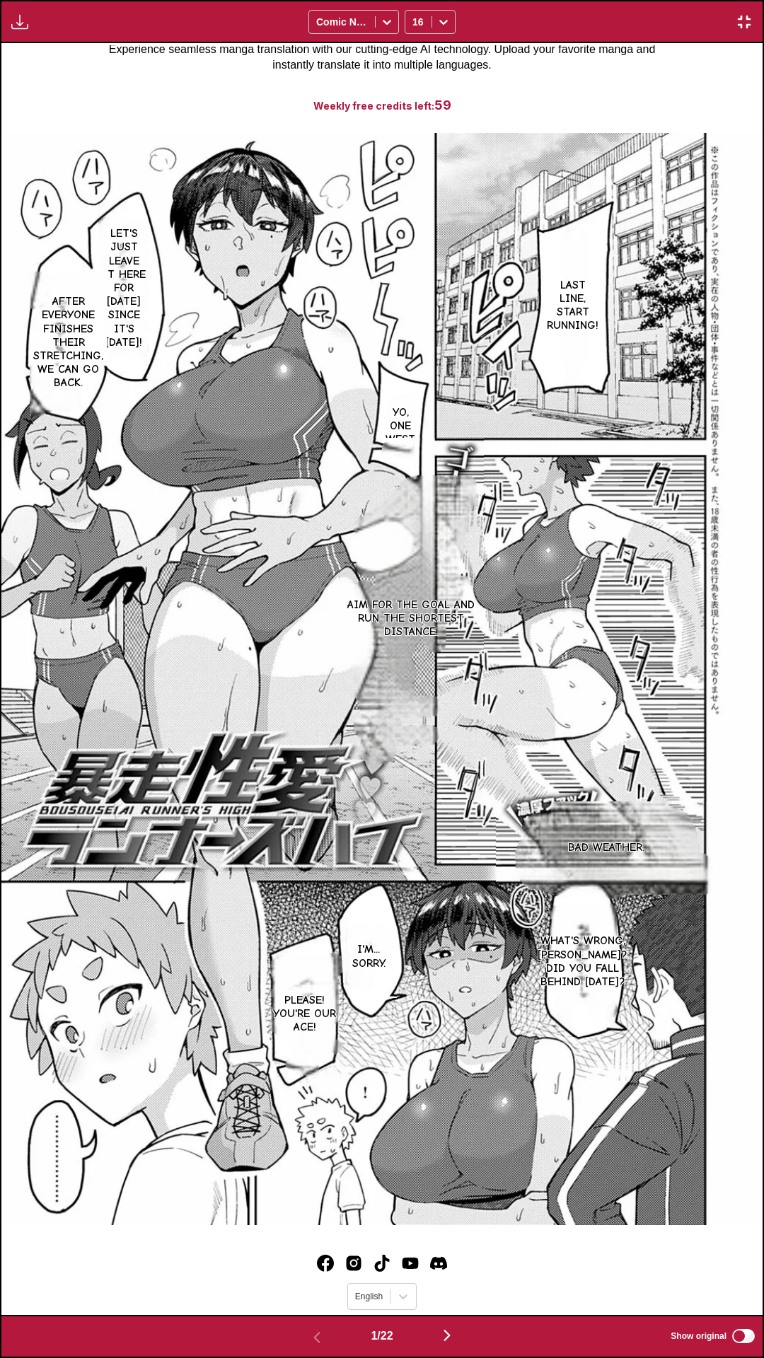
click at [610, 81] on div "Last line, start running! Let's just leave it here for today since it's Monday!…" at bounding box center [381, 679] width 761 height 1272
click at [616, 78] on div "Last line, start running! Let's just leave it here for today since it's Monday!…" at bounding box center [381, 679] width 761 height 1272
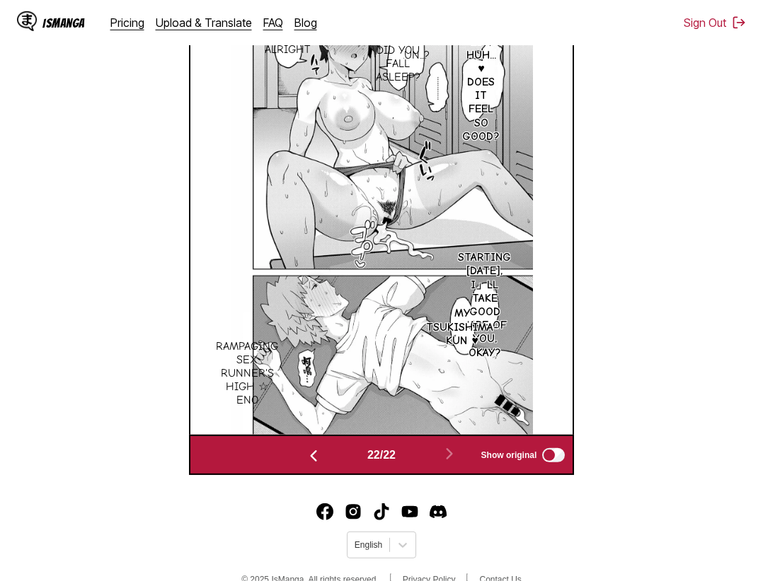
scroll to position [540, 0]
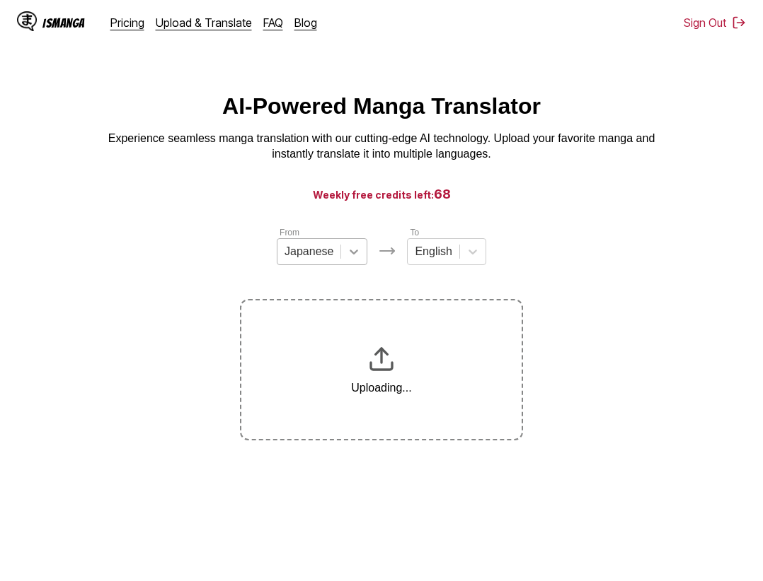
click at [354, 253] on icon at bounding box center [354, 252] width 14 height 14
click at [328, 345] on div "Chinese" at bounding box center [322, 334] width 91 height 24
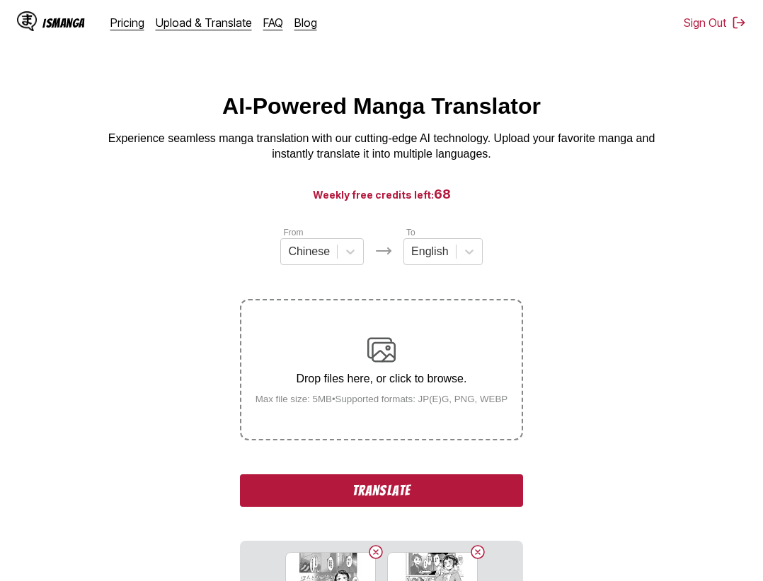
click at [444, 489] on button "Translate" at bounding box center [381, 491] width 283 height 33
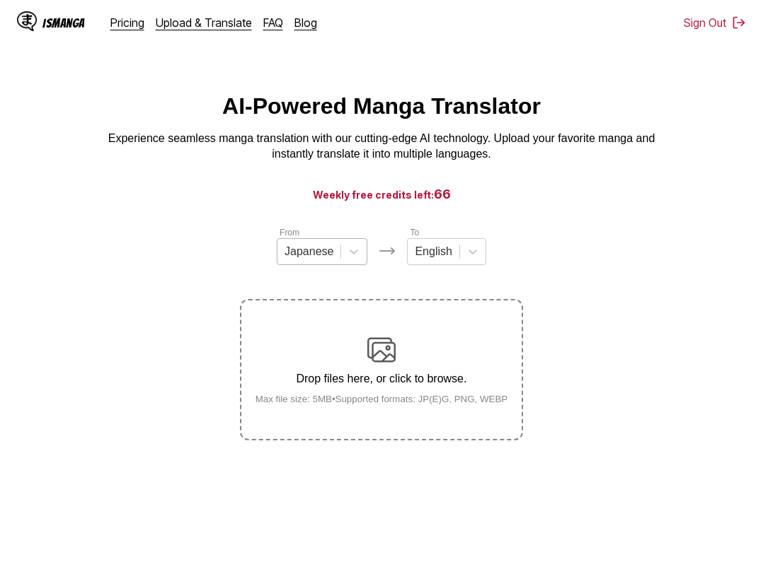
click at [366, 261] on div "Japanese" at bounding box center [322, 251] width 91 height 27
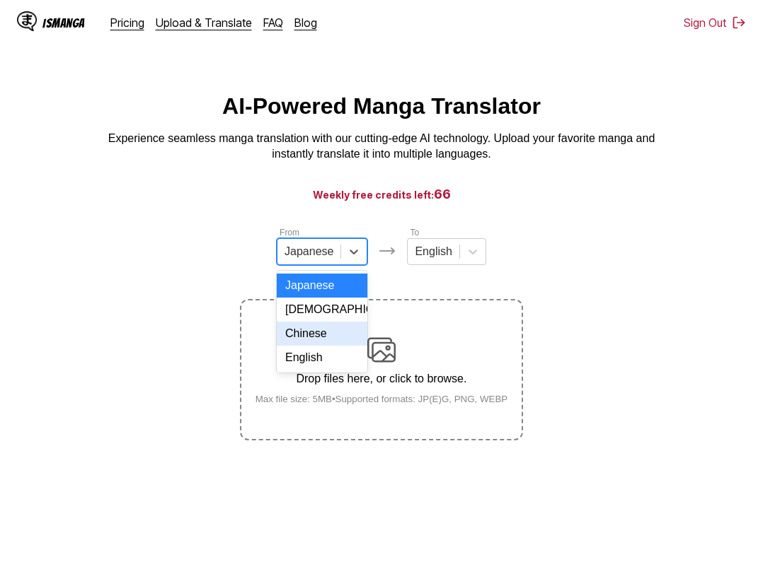
click at [332, 344] on div "Chinese" at bounding box center [322, 334] width 91 height 24
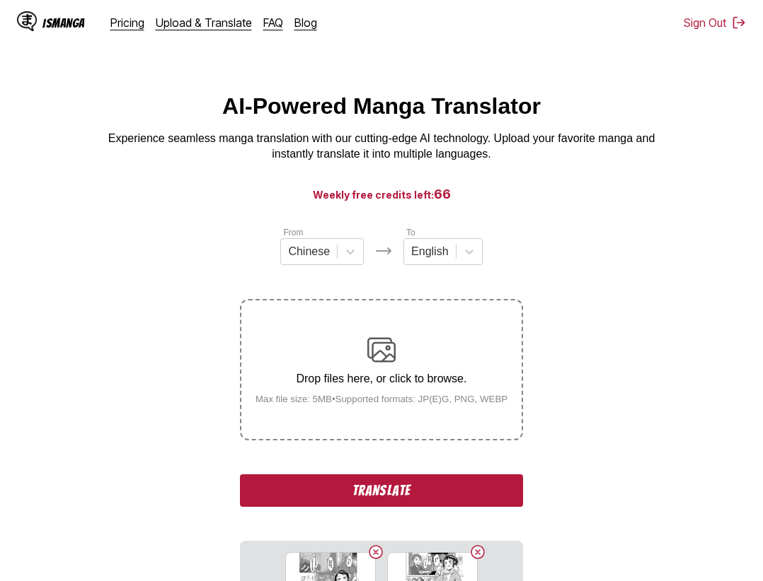
click at [447, 492] on button "Translate" at bounding box center [381, 491] width 283 height 33
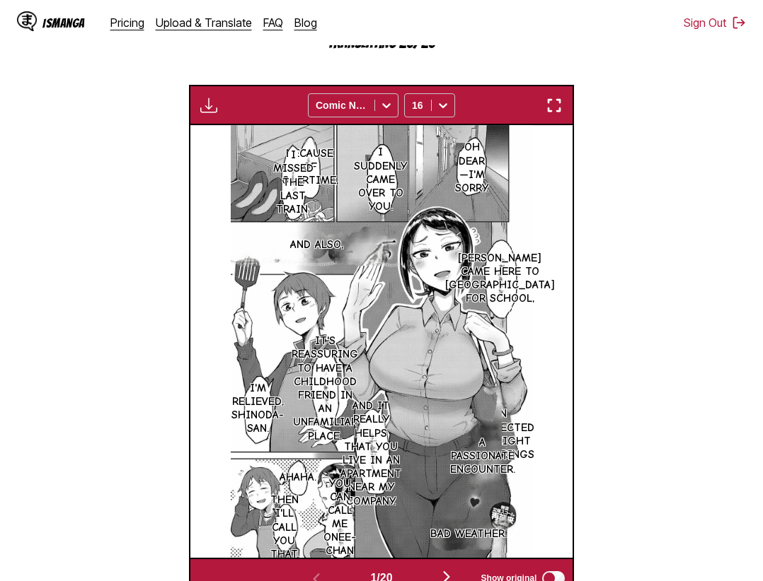
scroll to position [368, 0]
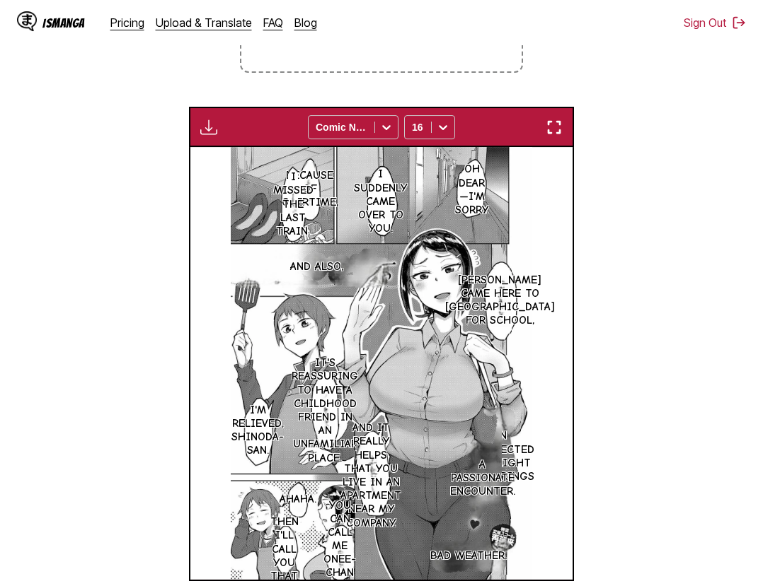
click at [558, 132] on img "button" at bounding box center [553, 127] width 17 height 17
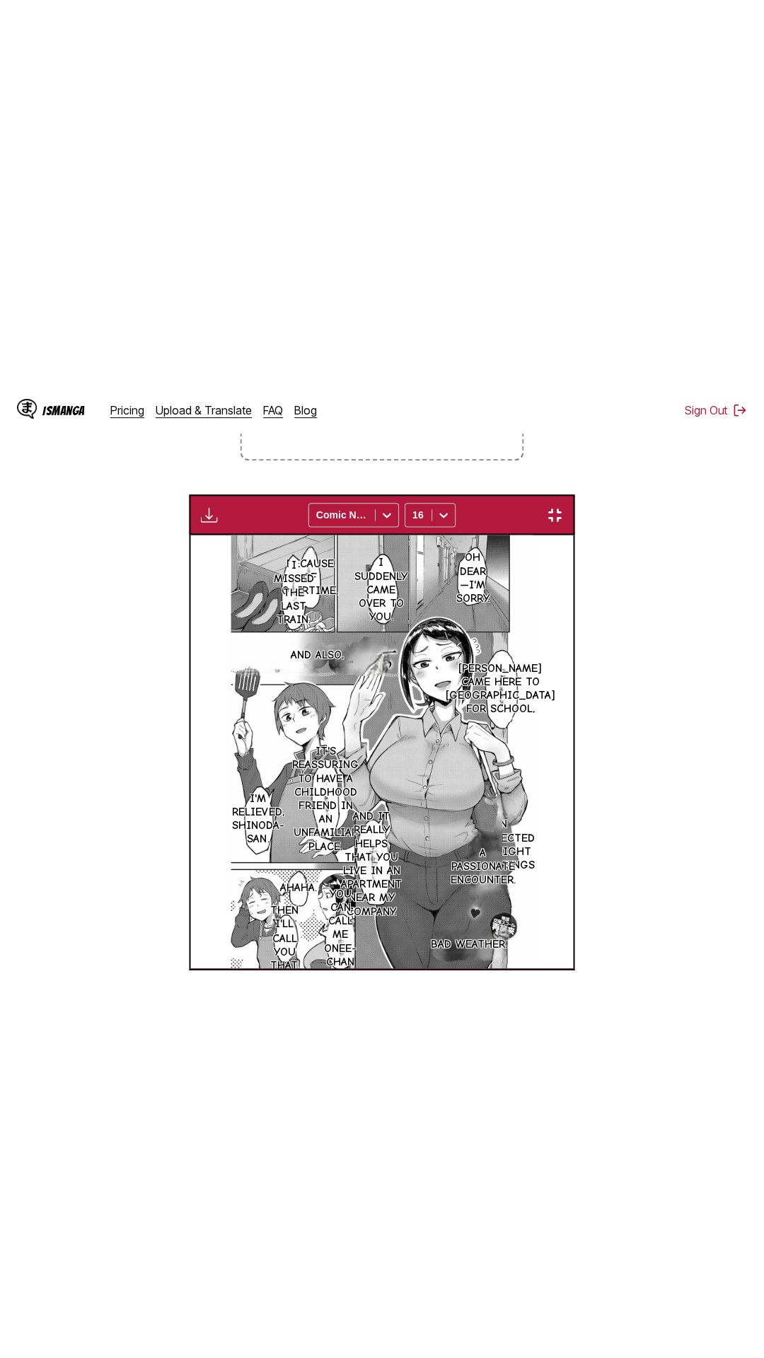
scroll to position [89, 0]
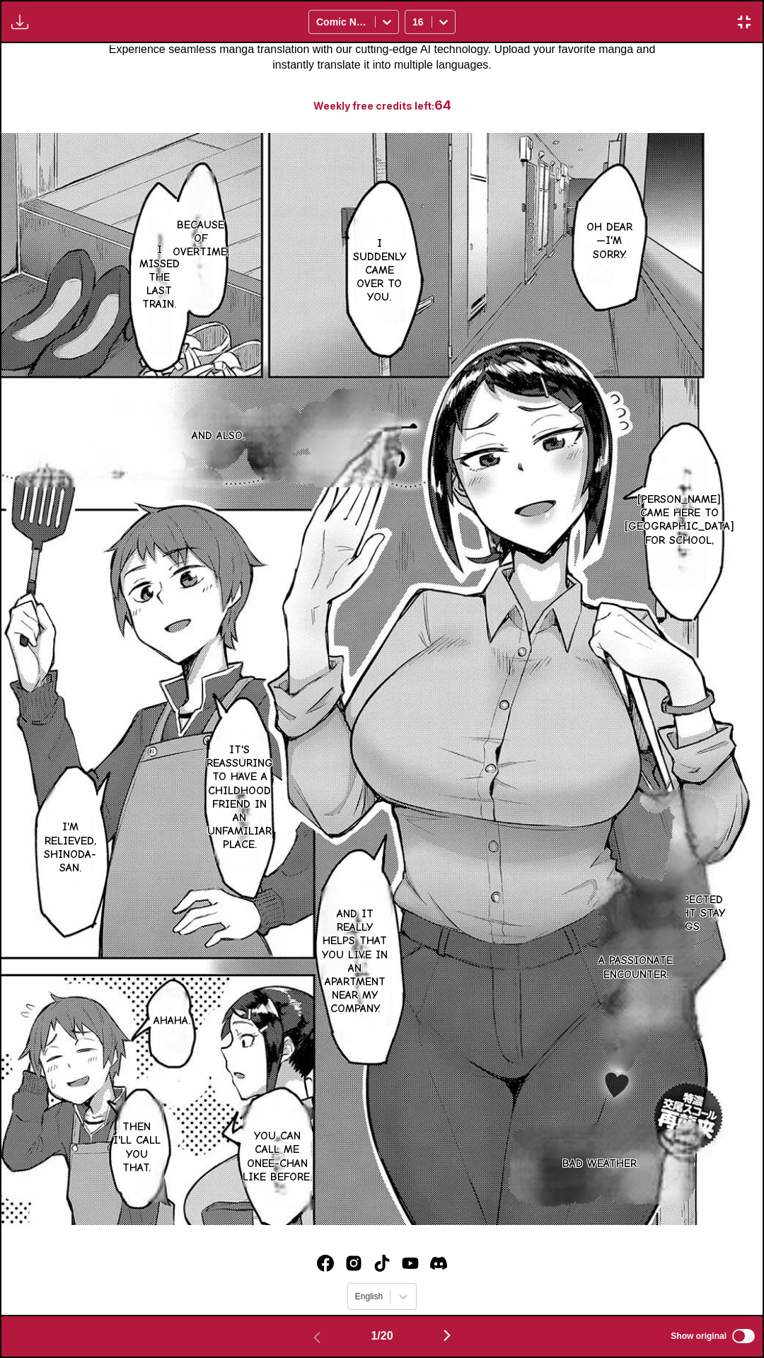
click at [655, 100] on div "Oh dear—I'm sorry. I suddenly came over to you. Because of overtime, I missed t…" at bounding box center [381, 679] width 761 height 1272
click at [703, 581] on p "An unexpected overnight stay brings" at bounding box center [679, 914] width 105 height 47
click at [748, 581] on button "close-tooltip" at bounding box center [751, 767] width 23 height 23
click at [552, 13] on div "Download Panel Download All Comic Neue 16" at bounding box center [382, 21] width 764 height 43
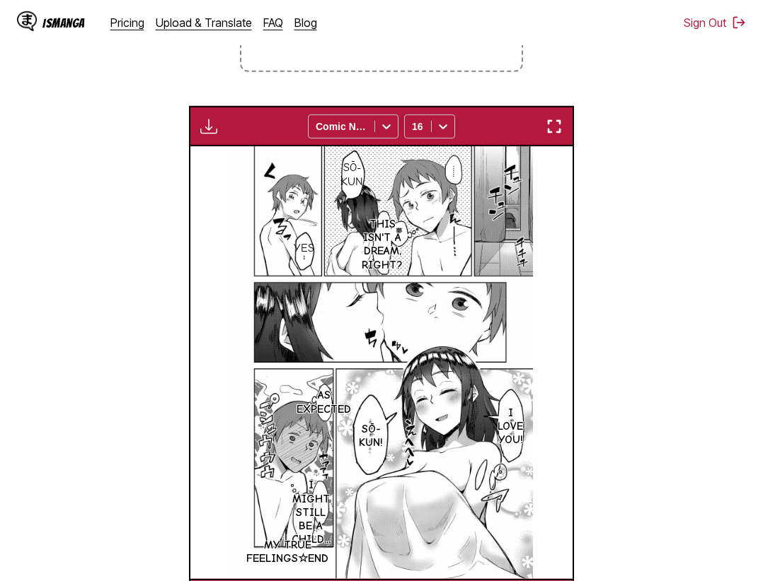
scroll to position [513, 0]
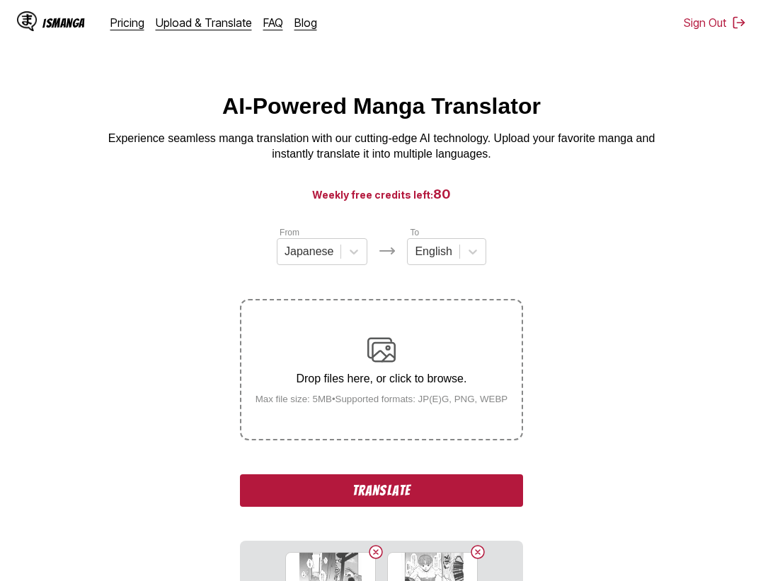
click at [428, 495] on button "Translate" at bounding box center [381, 491] width 283 height 33
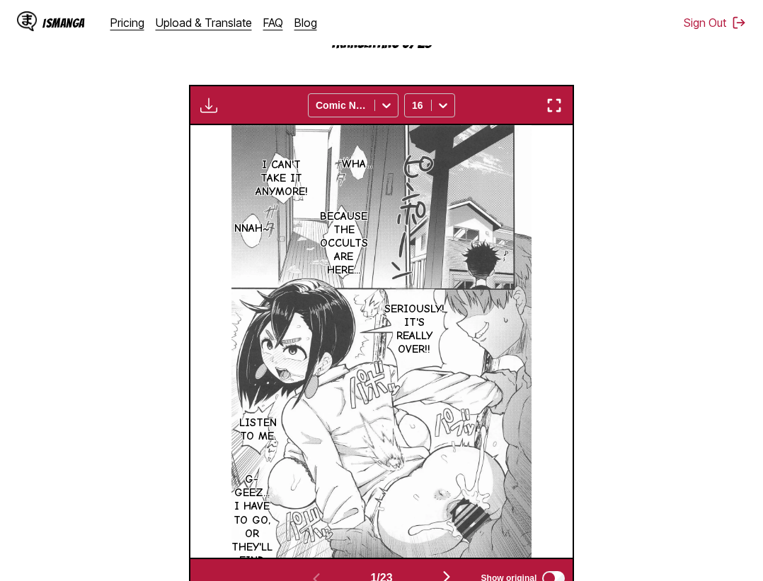
scroll to position [368, 0]
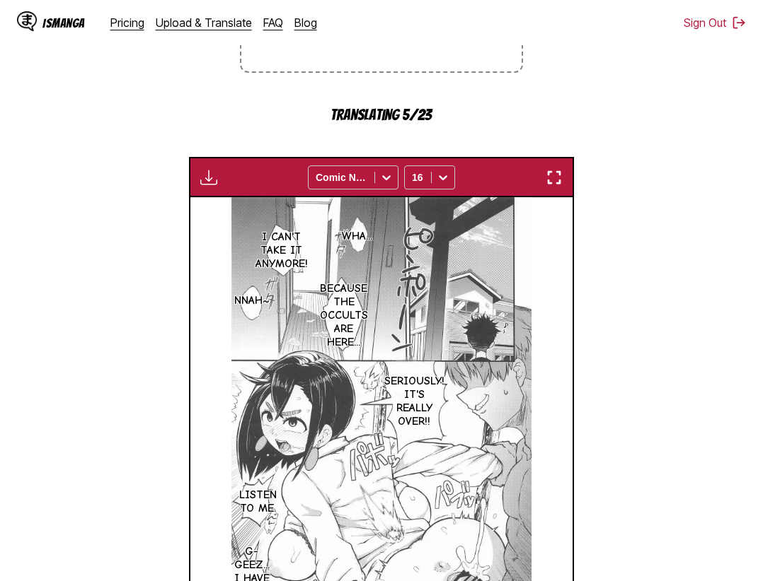
click at [559, 184] on img "button" at bounding box center [553, 177] width 17 height 17
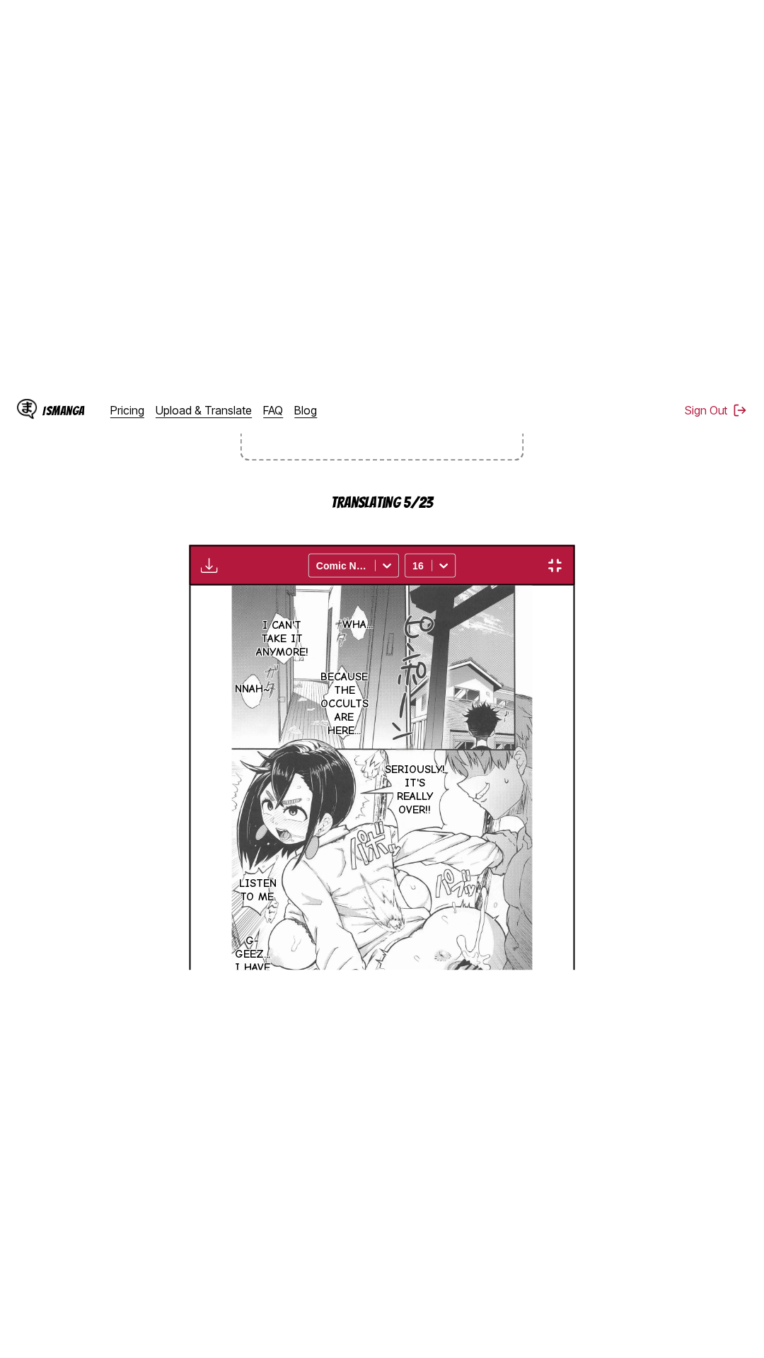
scroll to position [89, 0]
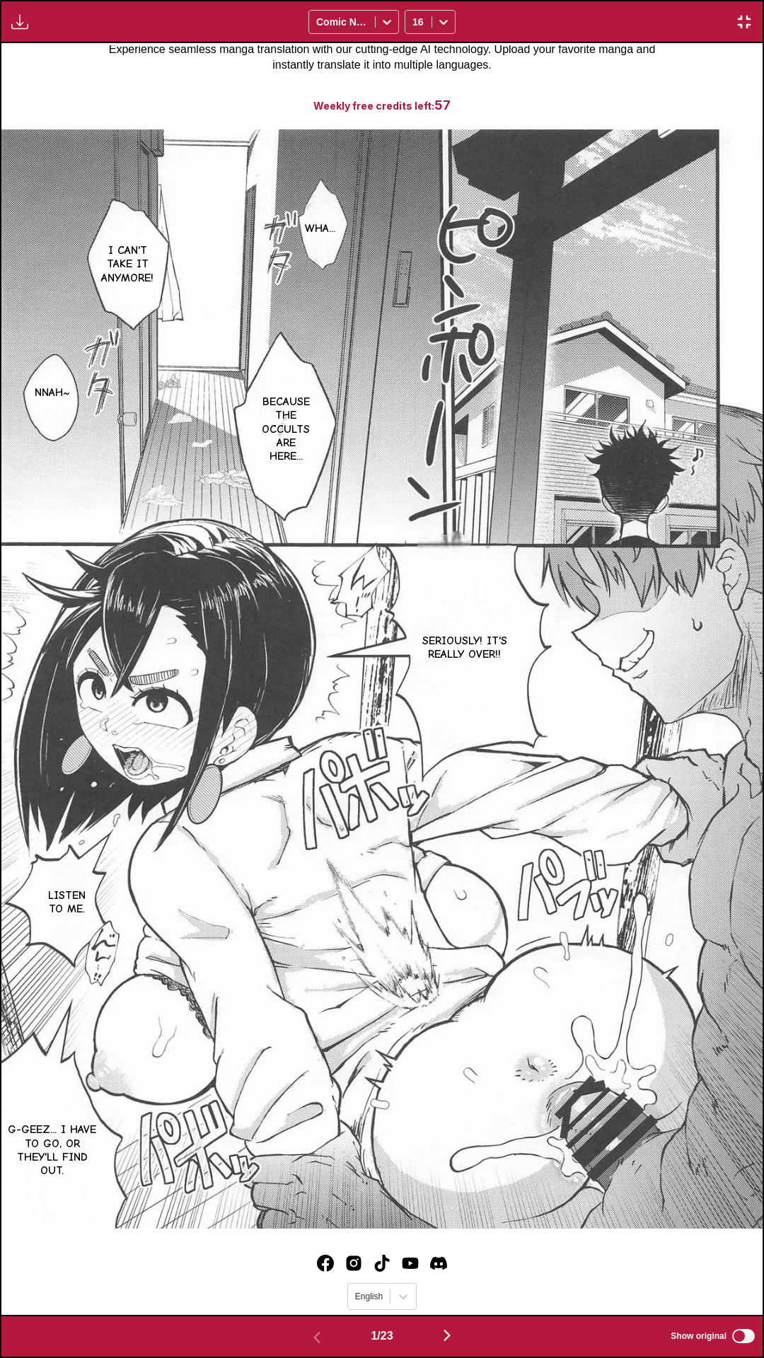
click at [439, 78] on div "Wha... I can't take it anymore! Nnah~ Because the Occults are here... Seriously…" at bounding box center [381, 679] width 761 height 1272
click at [645, 89] on div "Wha... I can't take it anymore! Nnah~ Because the Occults are here... Seriously…" at bounding box center [381, 679] width 761 height 1272
click at [670, 50] on div "Wha... I can't take it anymore! Nnah~ Because the Occults are here... Seriously…" at bounding box center [381, 679] width 761 height 1272
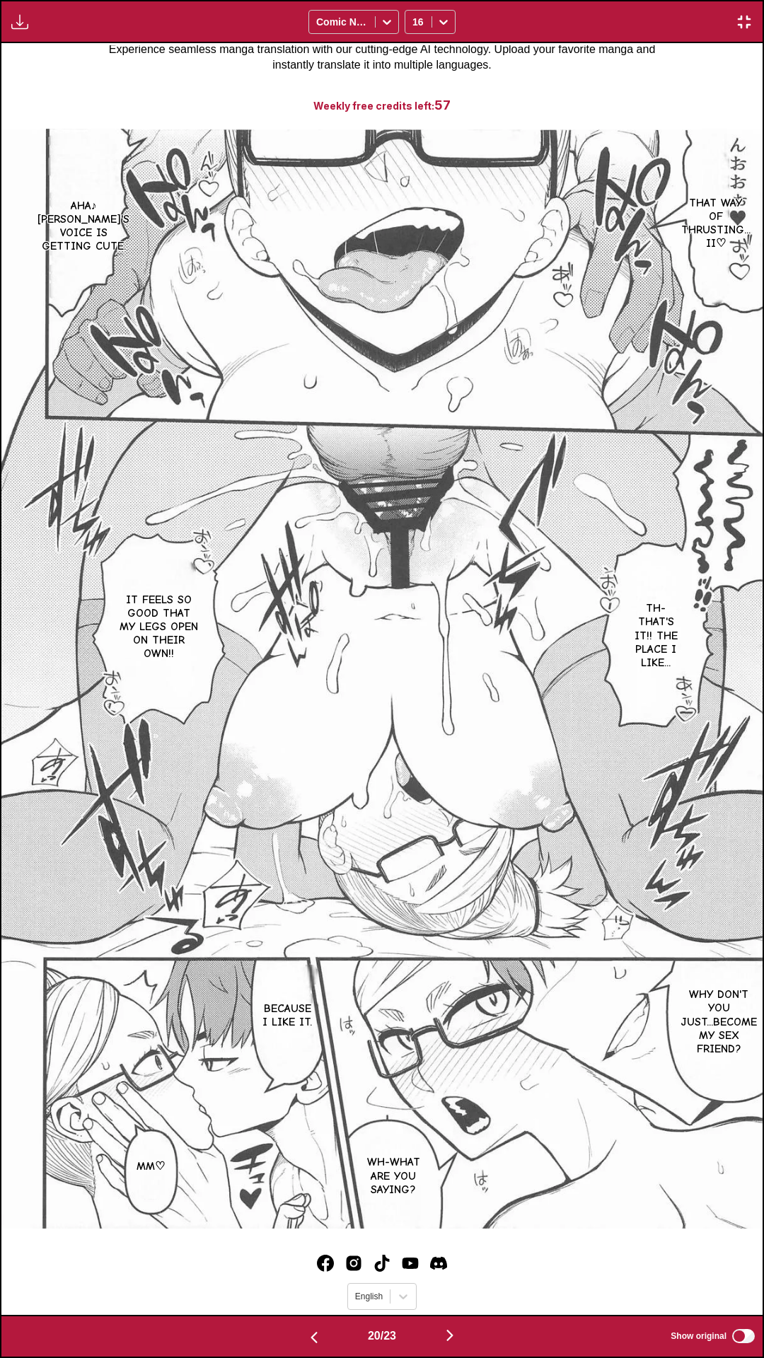
scroll to position [0, 15223]
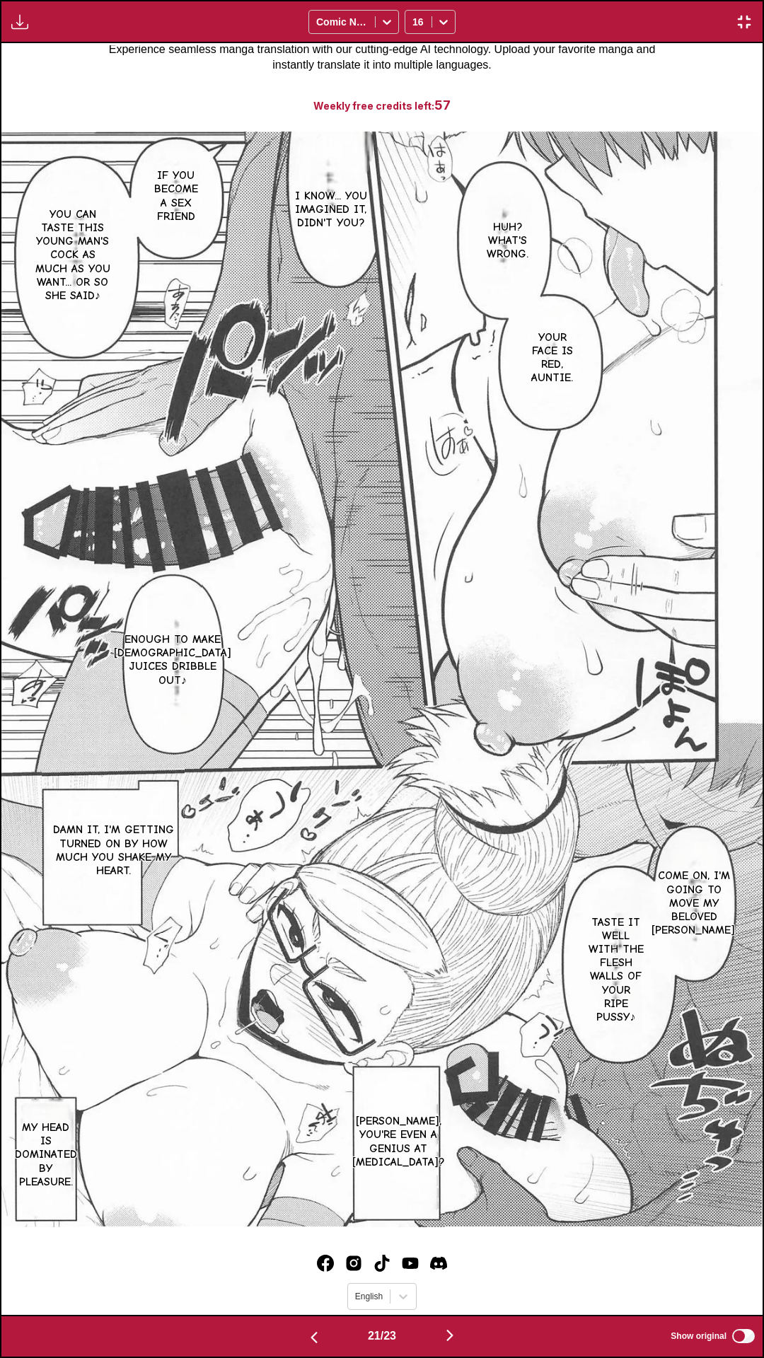
click at [620, 86] on div "Huh? What's wrong. I know... You imagined it, didn't you? If you become a sex f…" at bounding box center [381, 679] width 761 height 1272
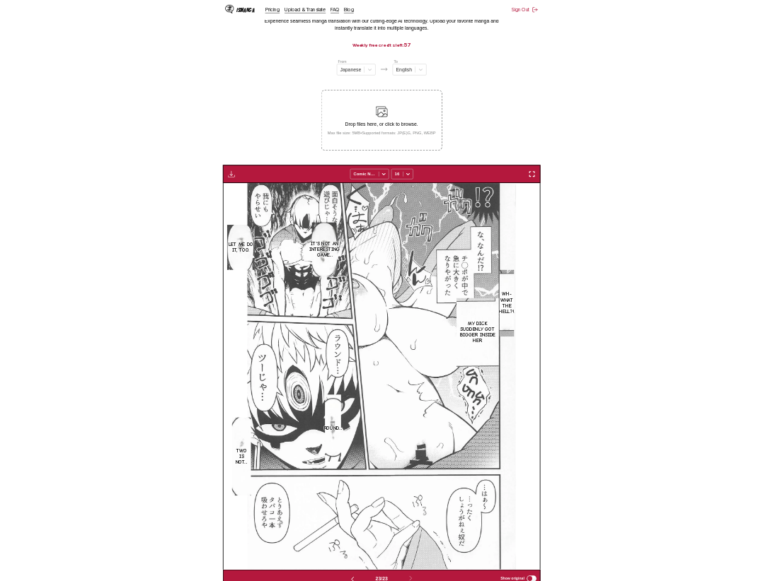
scroll to position [0, 8411]
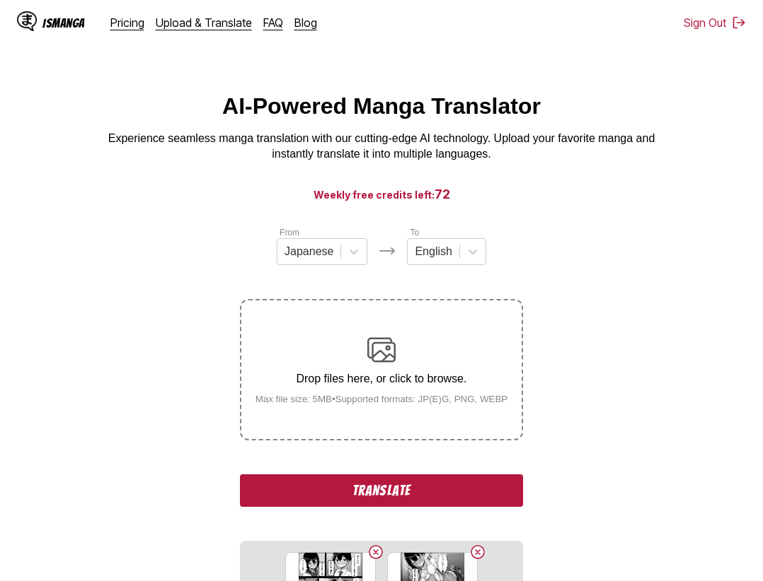
click at [379, 492] on button "Translate" at bounding box center [381, 491] width 283 height 33
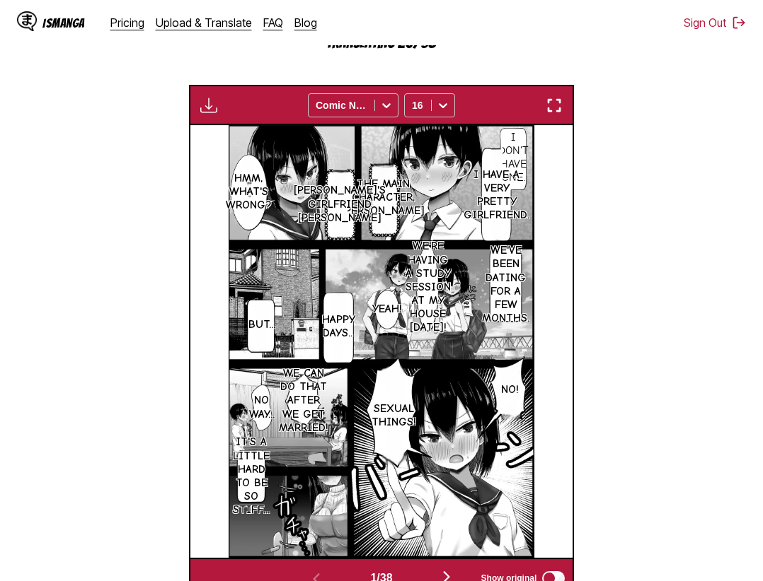
scroll to position [296, 0]
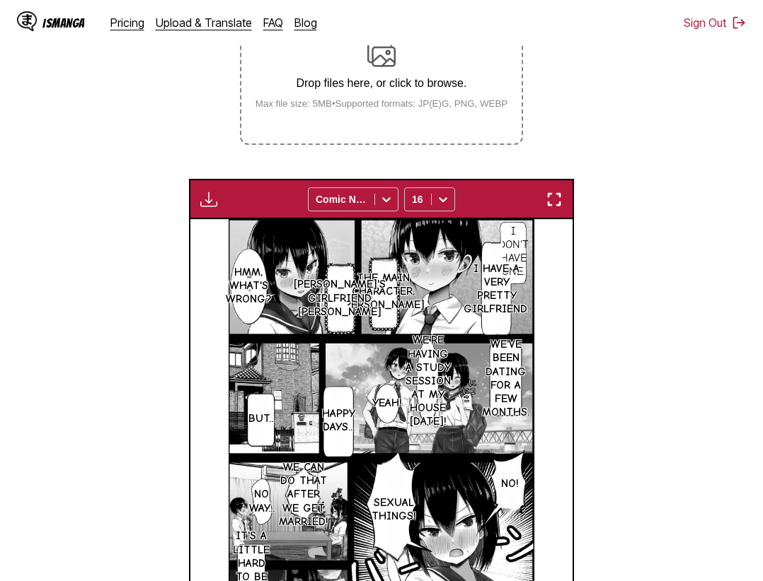
click at [704, 460] on section "From Japanese To English Drop files here, or click to browse. Max file size: 5M…" at bounding box center [381, 311] width 740 height 763
click at [562, 206] on img "button" at bounding box center [553, 199] width 17 height 17
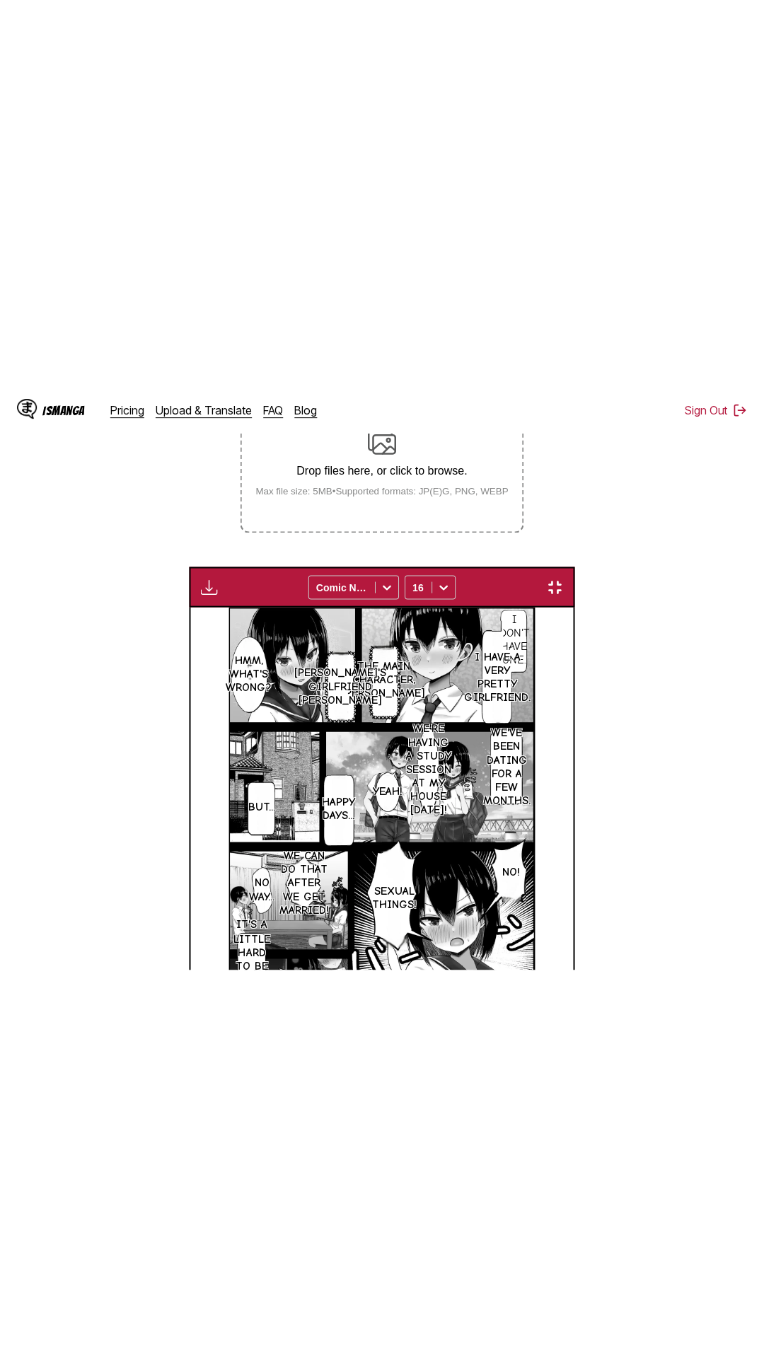
scroll to position [89, 0]
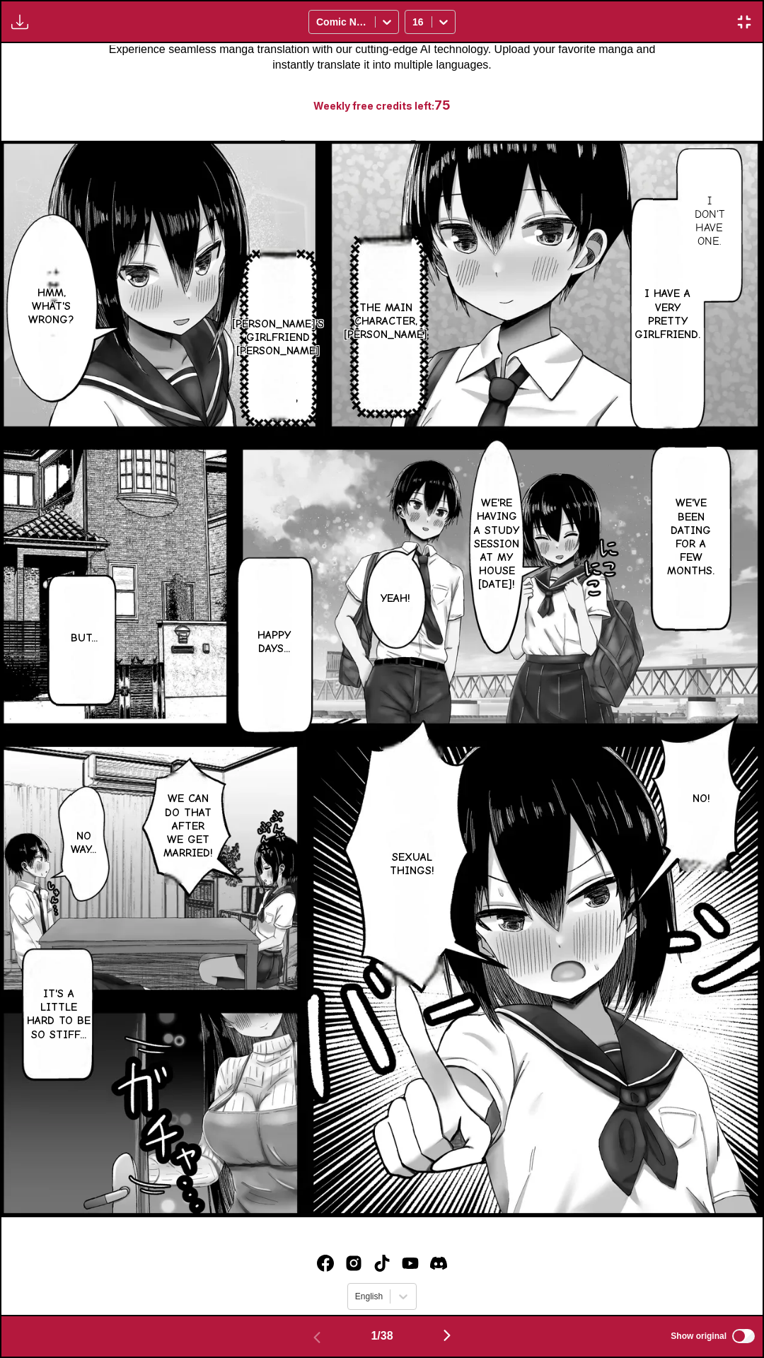
click at [618, 50] on div "I don't have one. I have a very pretty girlfriend. The main character, Rinku Ri…" at bounding box center [381, 679] width 761 height 1272
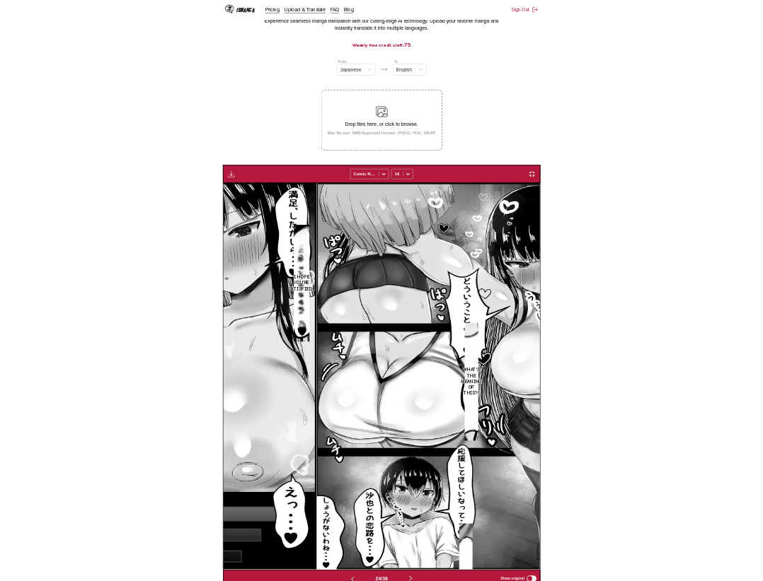
scroll to position [0, 8793]
